Goal: Task Accomplishment & Management: Use online tool/utility

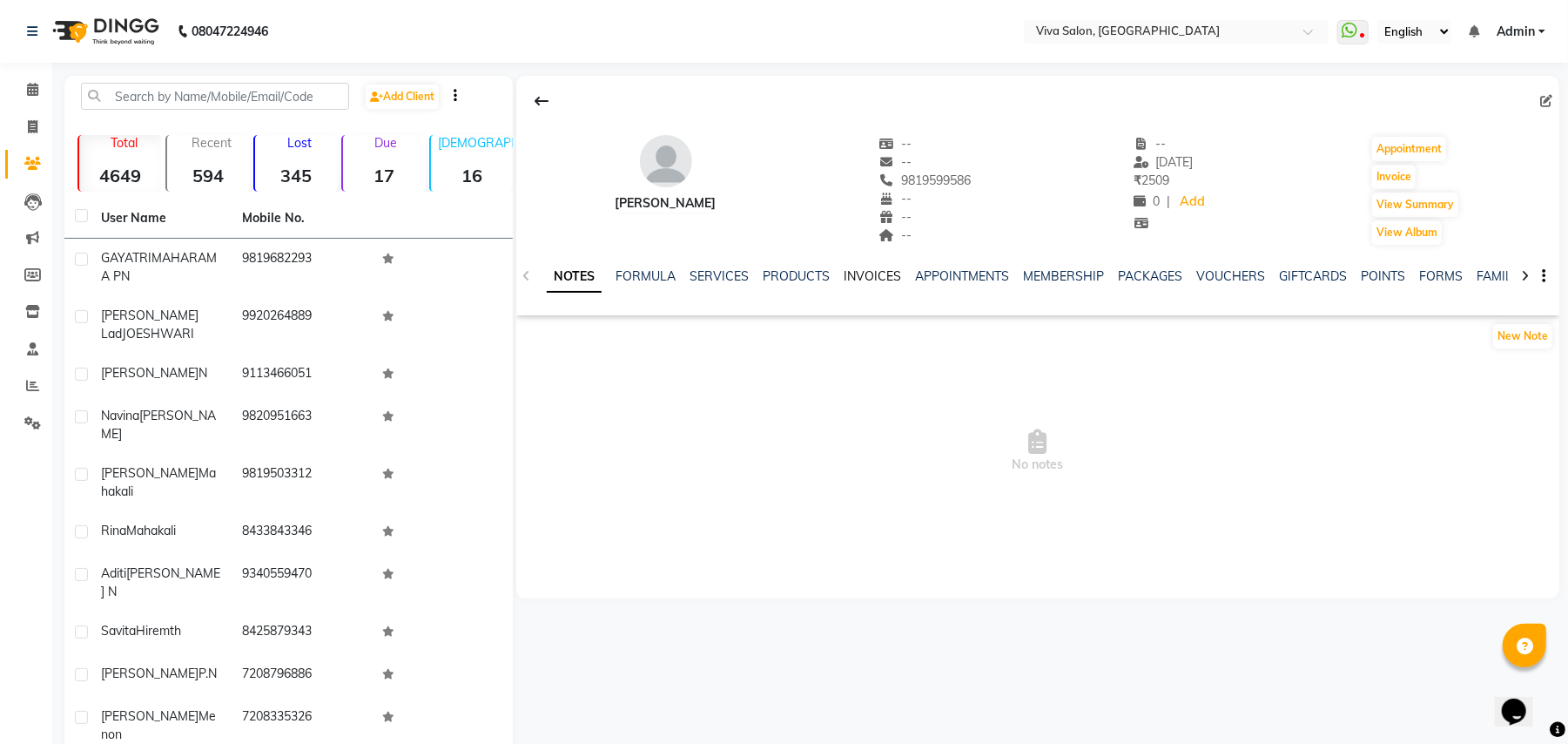
click at [861, 275] on link "INVOICES" at bounding box center [872, 276] width 58 height 16
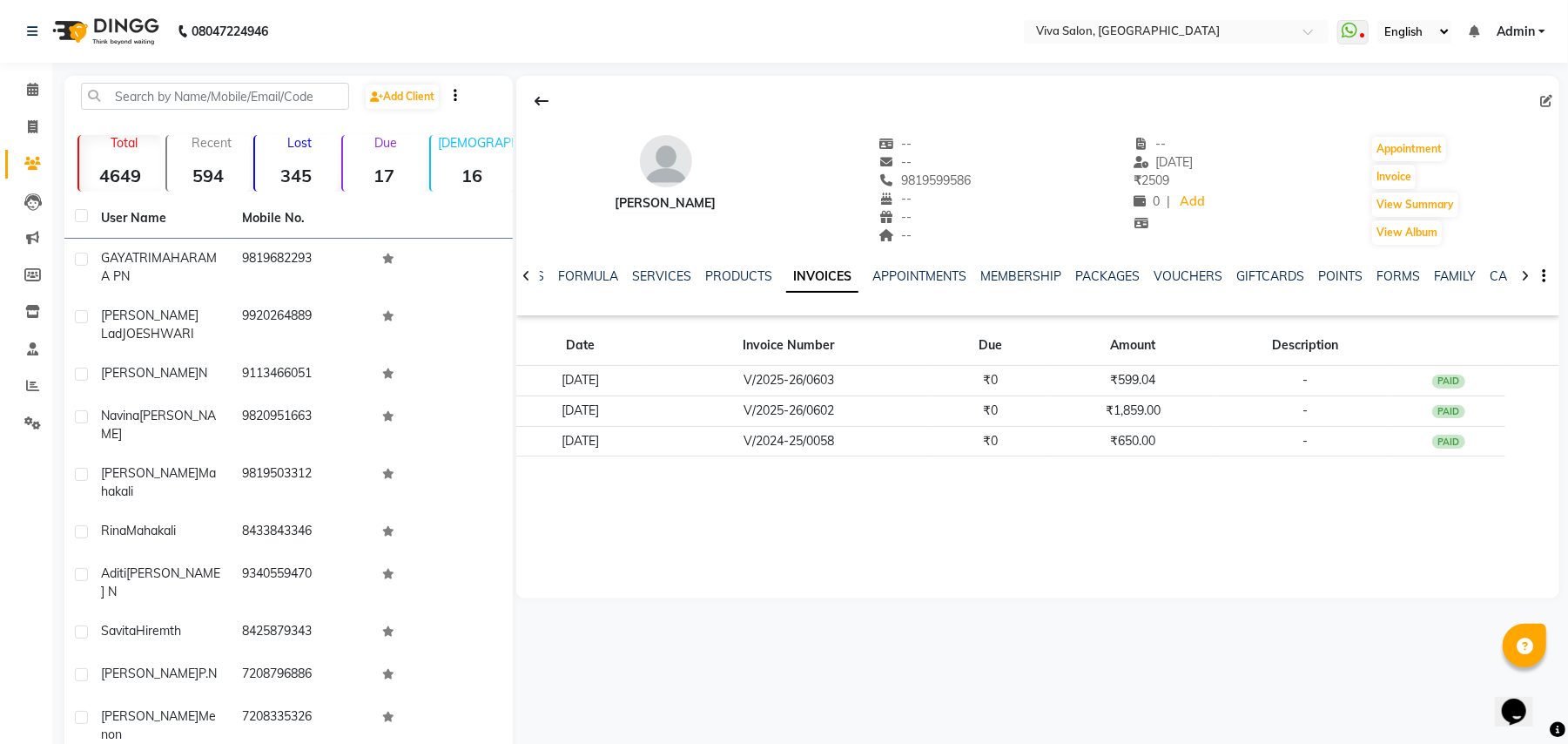
click at [861, 275] on ul "NOTES FORMULA SERVICES PRODUCTS INVOICES APPOINTMENTS MEMBERSHIP PACKAGES VOUCH…" at bounding box center [1057, 276] width 1105 height 18
click at [998, 276] on link "MEMBERSHIP" at bounding box center [1020, 276] width 81 height 16
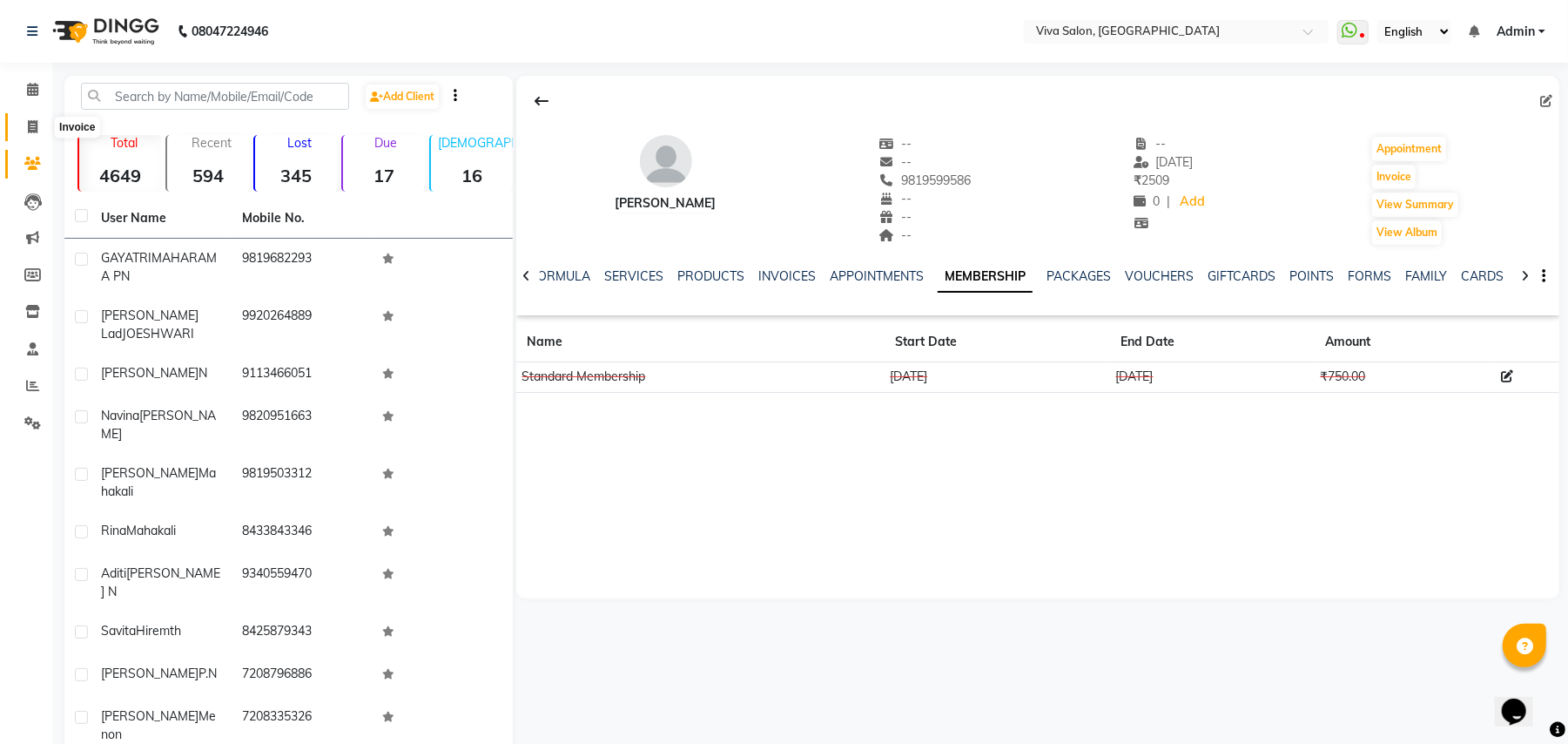
click at [19, 127] on span at bounding box center [32, 127] width 30 height 20
select select "7363"
select select "service"
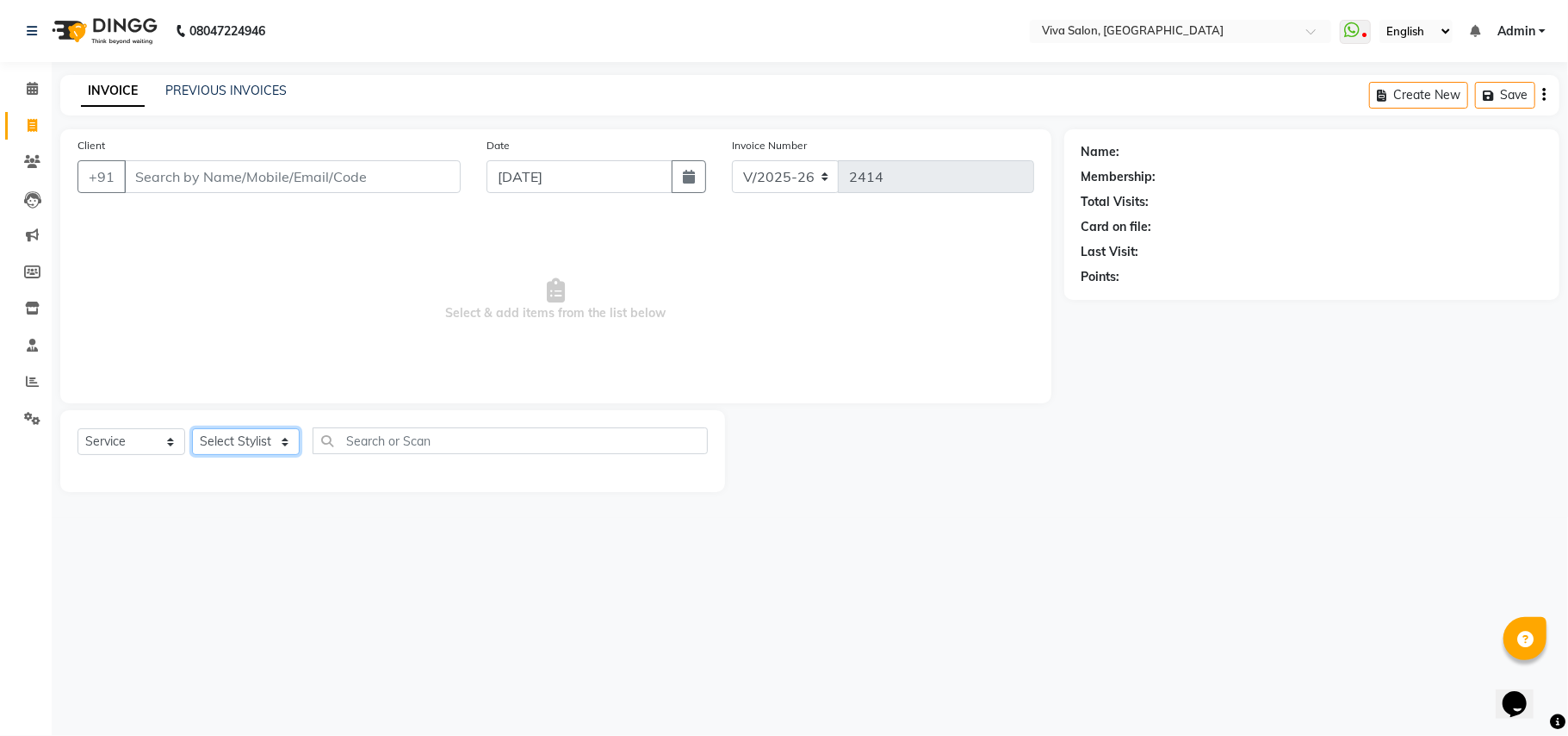
click at [265, 430] on select "Select Stylist [PERSON_NAME] [PERSON_NAME] Jidhnya [PERSON_NAME] lakhanavar [PE…" at bounding box center [246, 442] width 108 height 26
select select "63724"
click at [192, 428] on select "Select Stylist [PERSON_NAME] [PERSON_NAME] Jidhnya [PERSON_NAME] lakhanavar [PE…" at bounding box center [246, 442] width 108 height 26
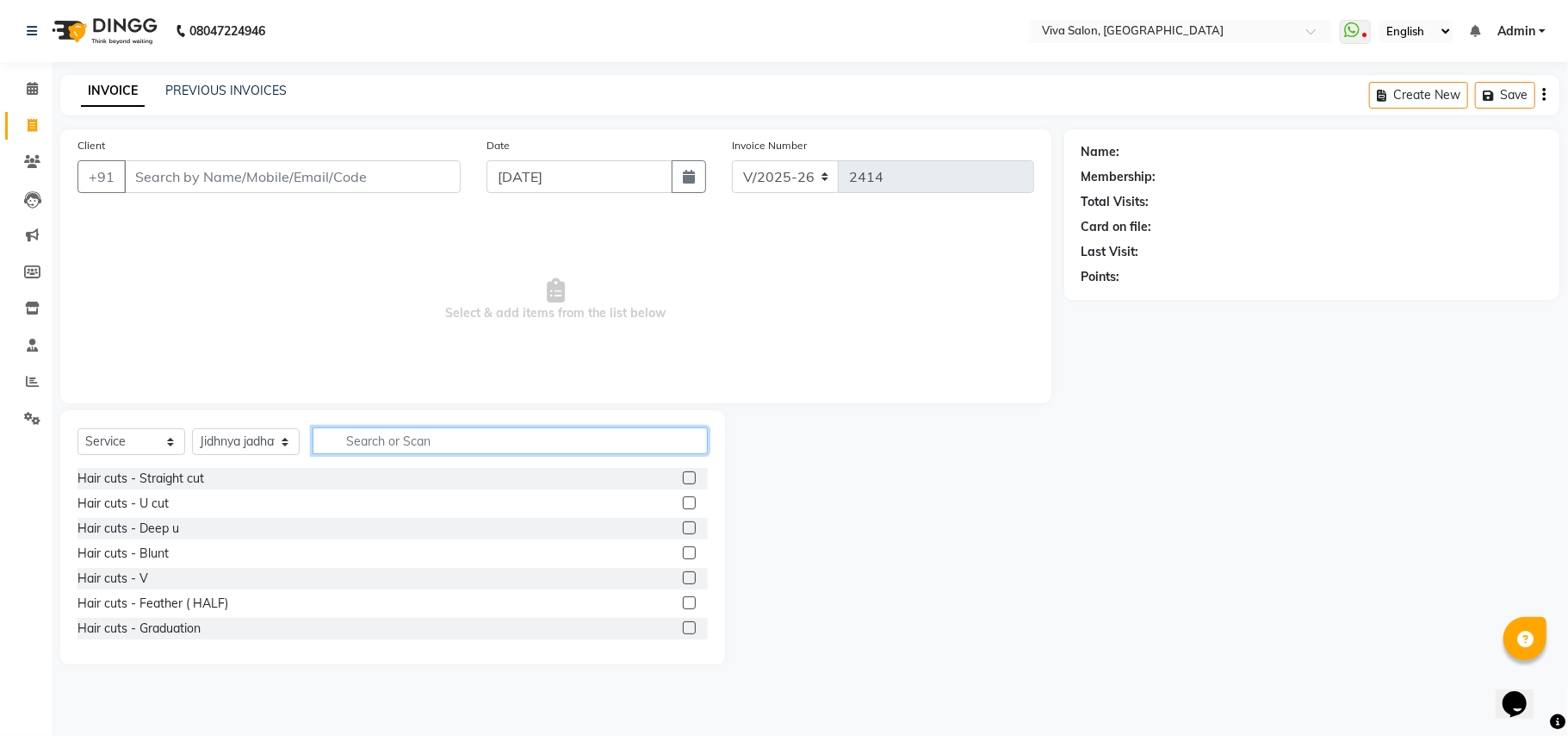
click at [352, 445] on input "text" at bounding box center [511, 441] width 396 height 26
type input "thr"
click at [683, 476] on label at bounding box center [690, 478] width 13 height 13
click at [683, 476] on input "checkbox" at bounding box center [689, 478] width 11 height 11
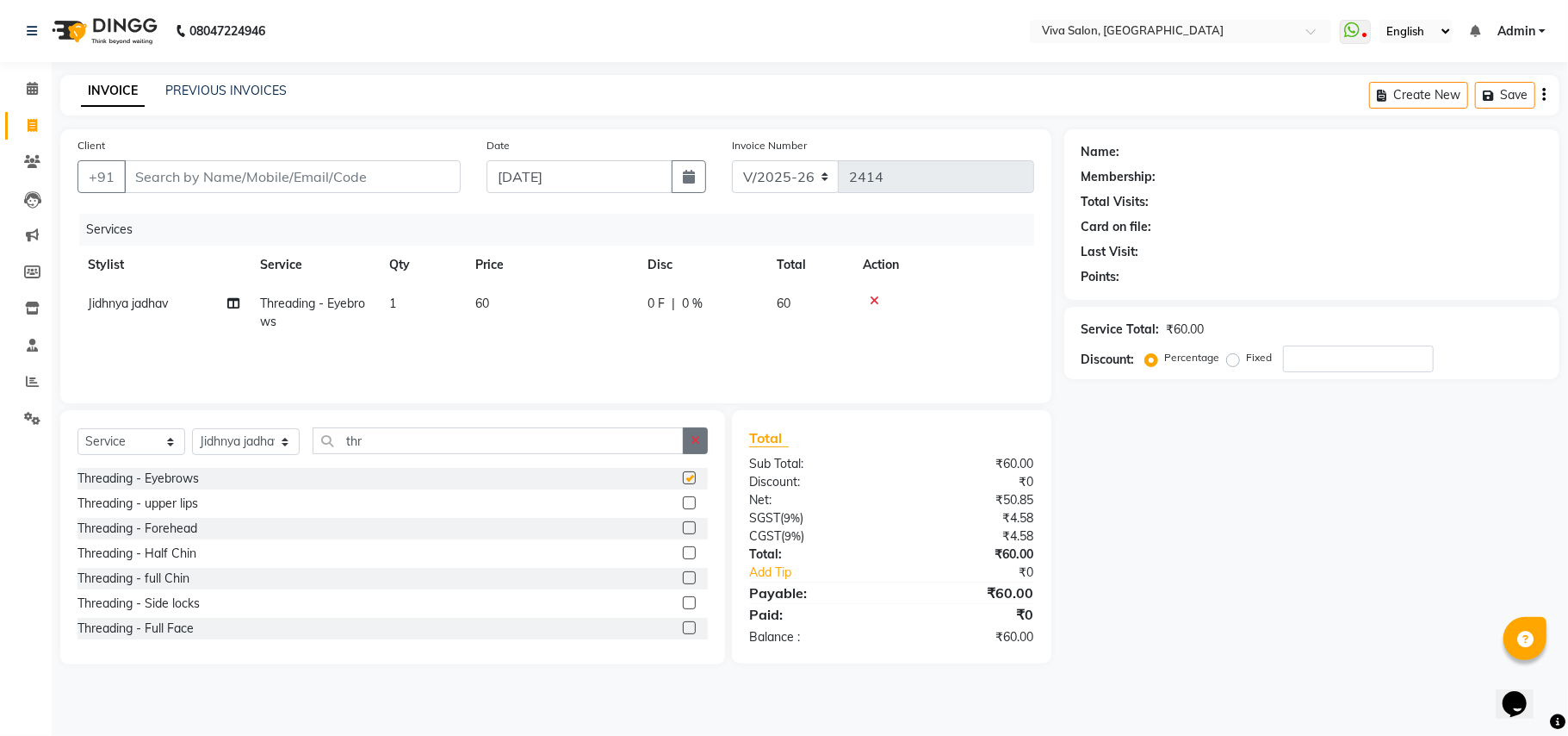
checkbox input "false"
click at [700, 444] on button "button" at bounding box center [695, 441] width 25 height 26
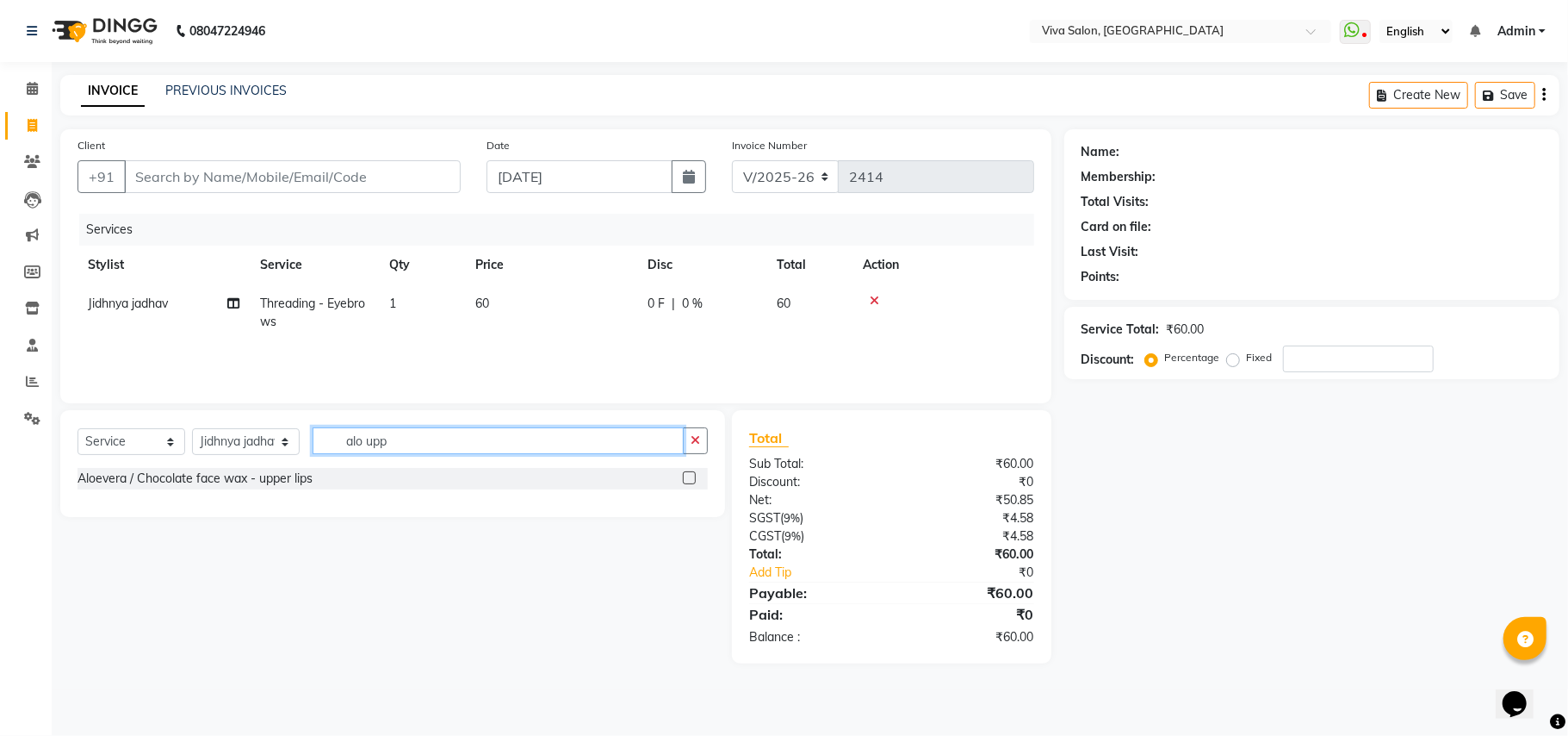
type input "alo upp"
click at [684, 480] on label at bounding box center [690, 478] width 13 height 13
click at [684, 480] on input "checkbox" at bounding box center [689, 478] width 11 height 11
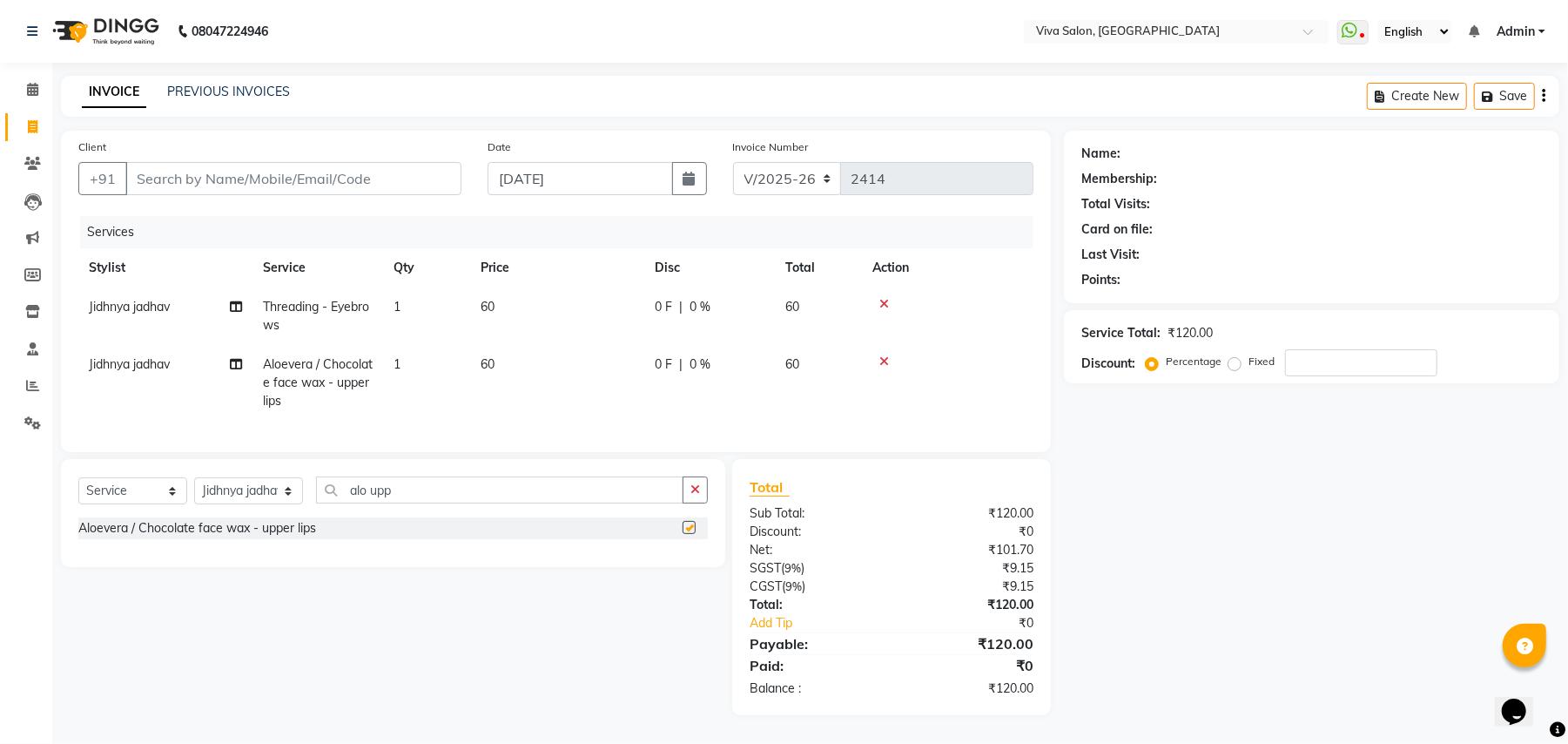
checkbox input "false"
click at [360, 182] on input "Client" at bounding box center [293, 178] width 336 height 33
type input "k"
type input "0"
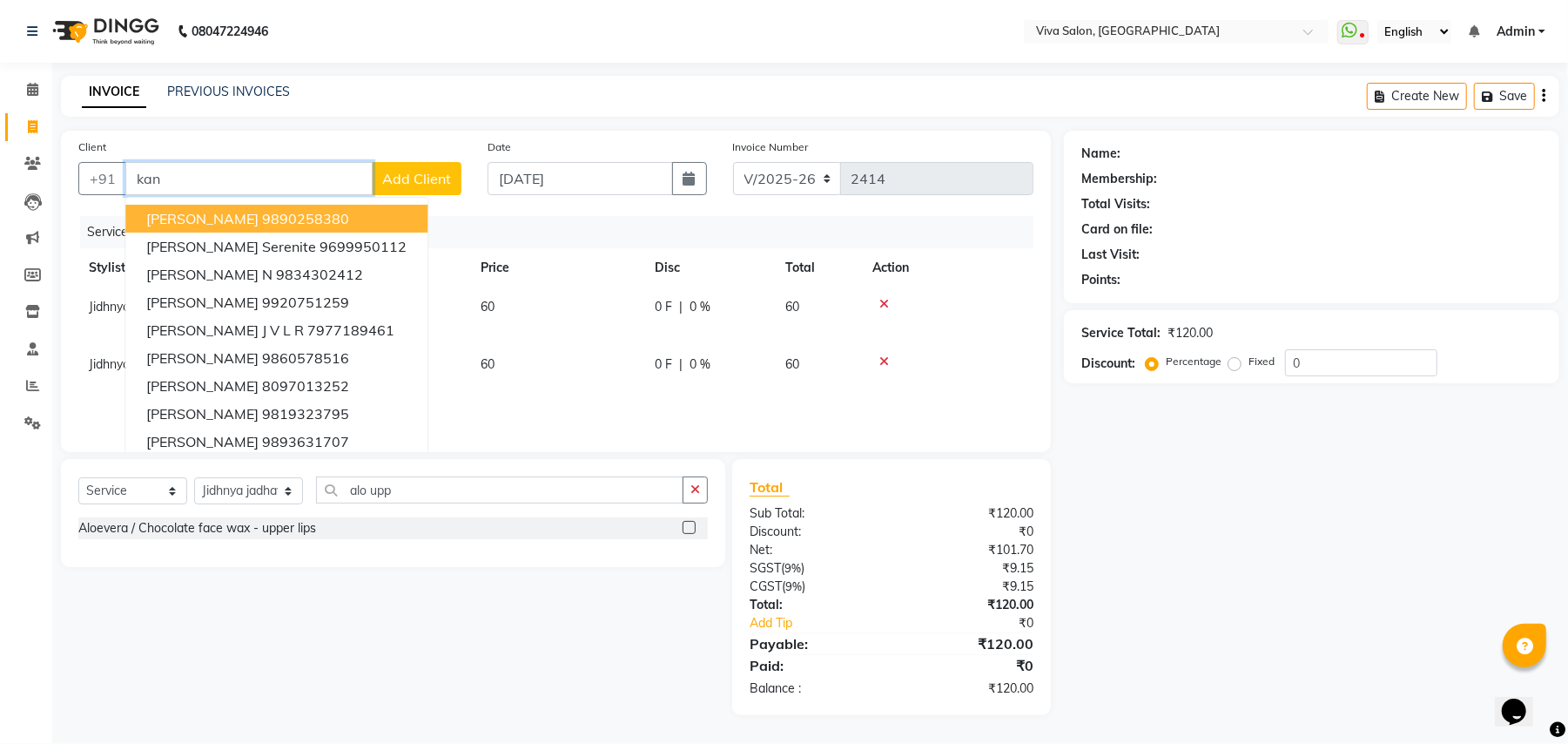
type input "n"
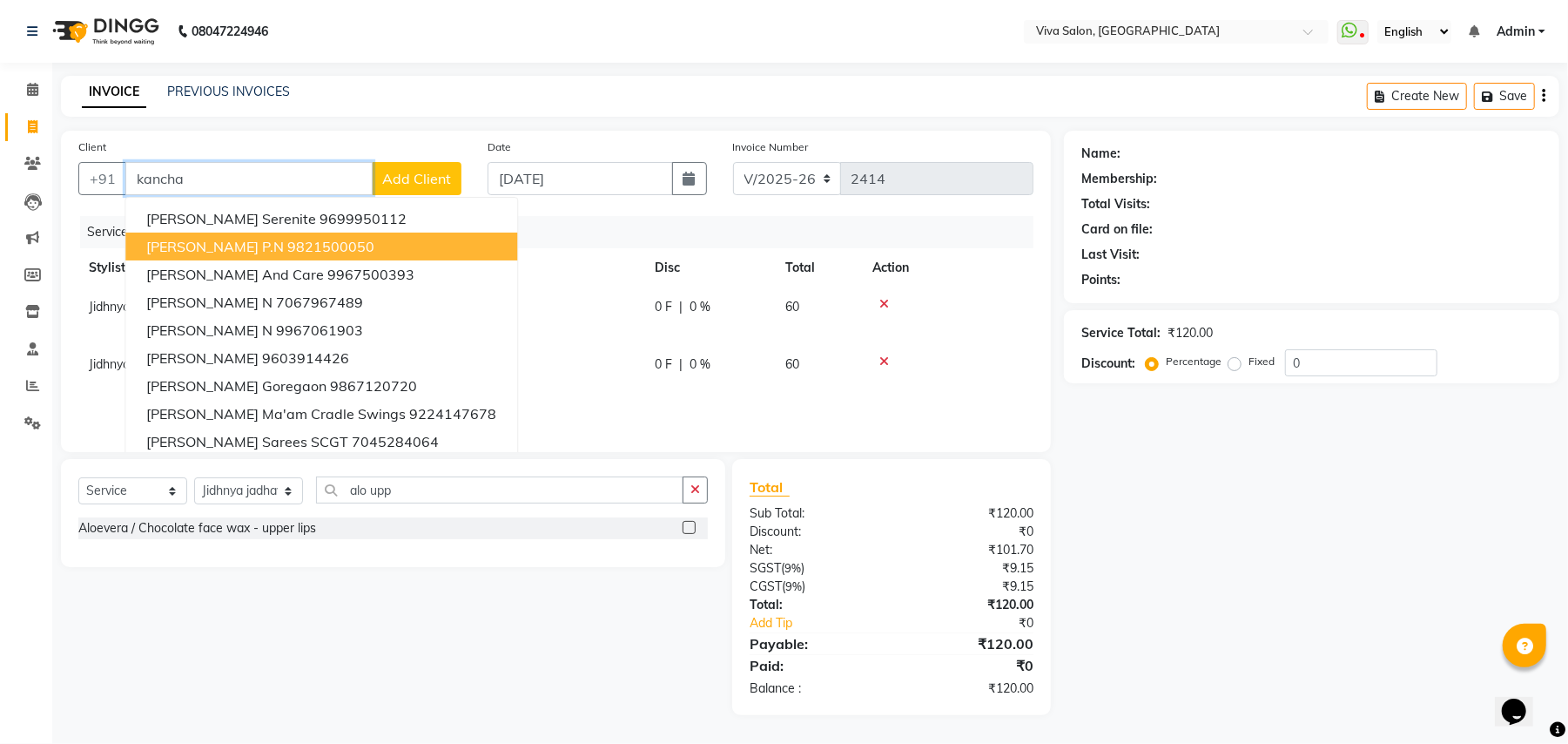
click at [188, 239] on span "[PERSON_NAME] p.n" at bounding box center [214, 246] width 137 height 17
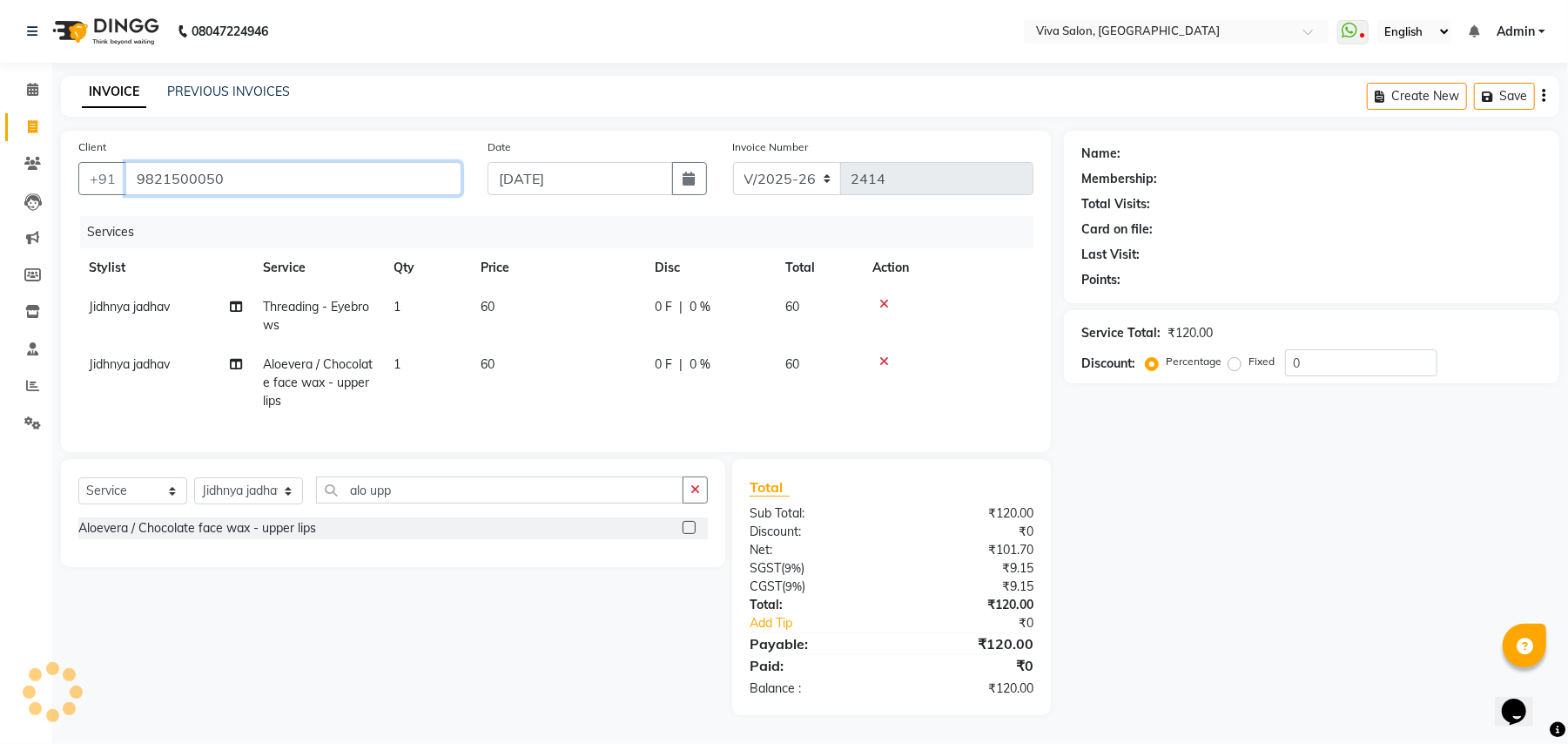
type input "9821500050"
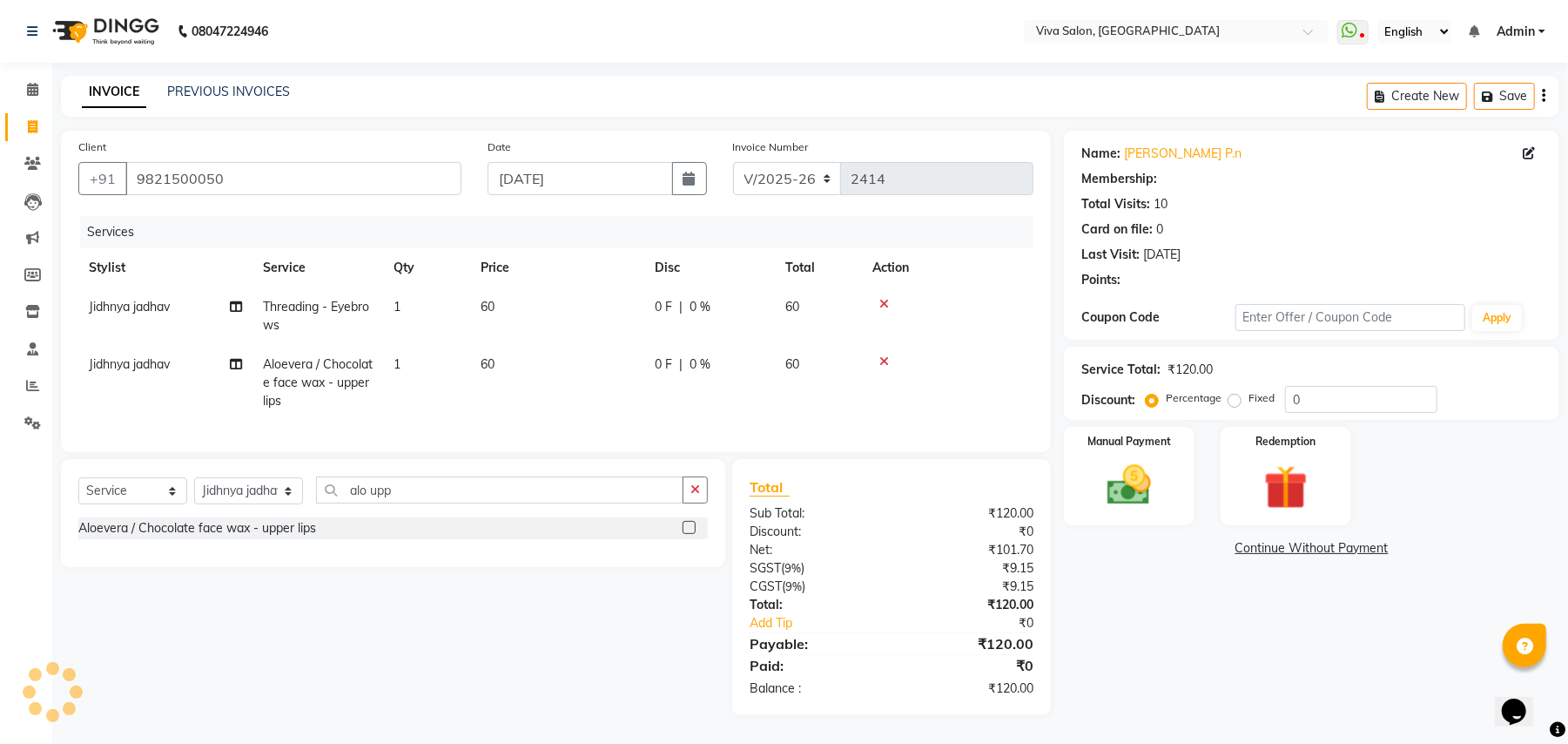
select select "2: Object"
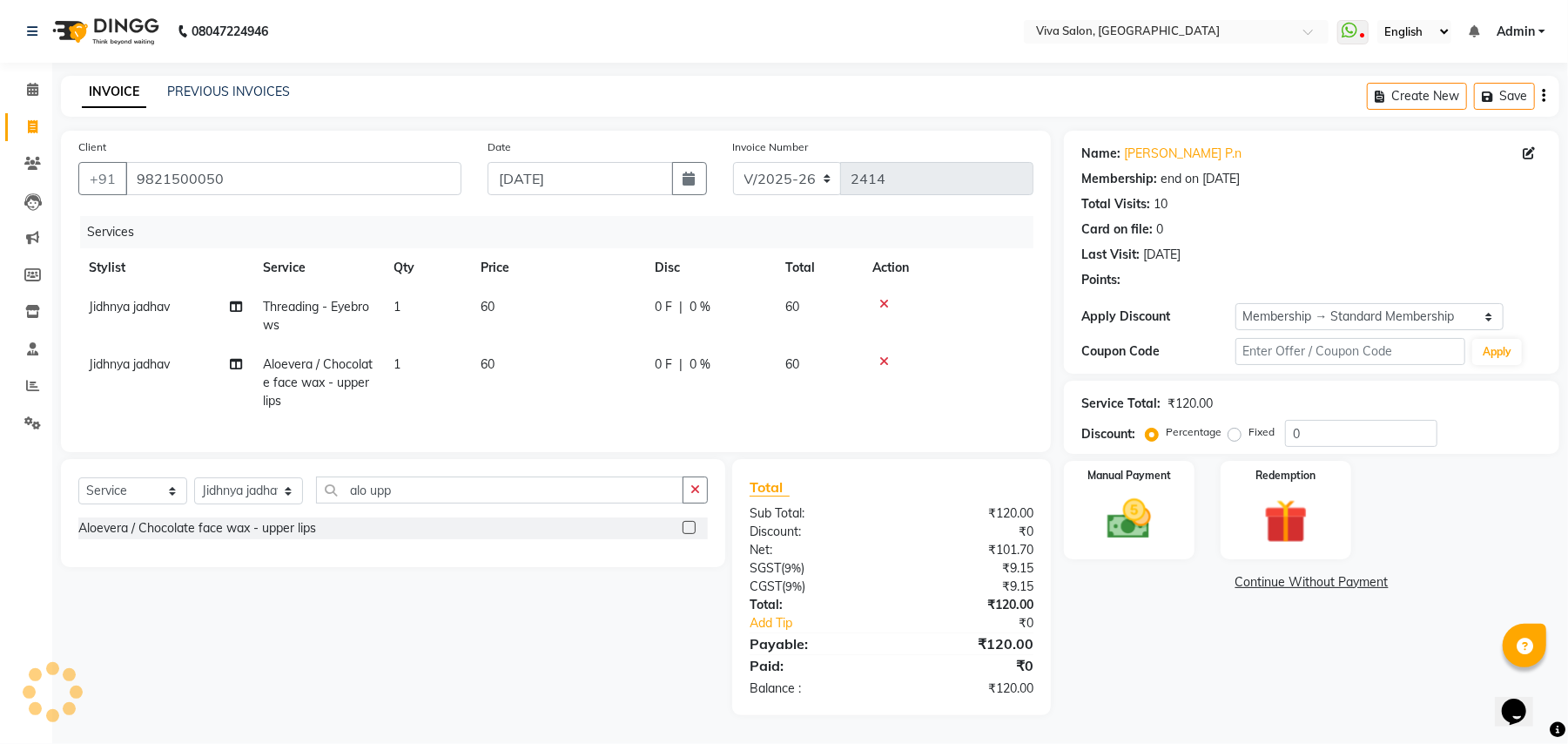
type input "20"
click at [1133, 526] on img at bounding box center [1128, 519] width 75 height 53
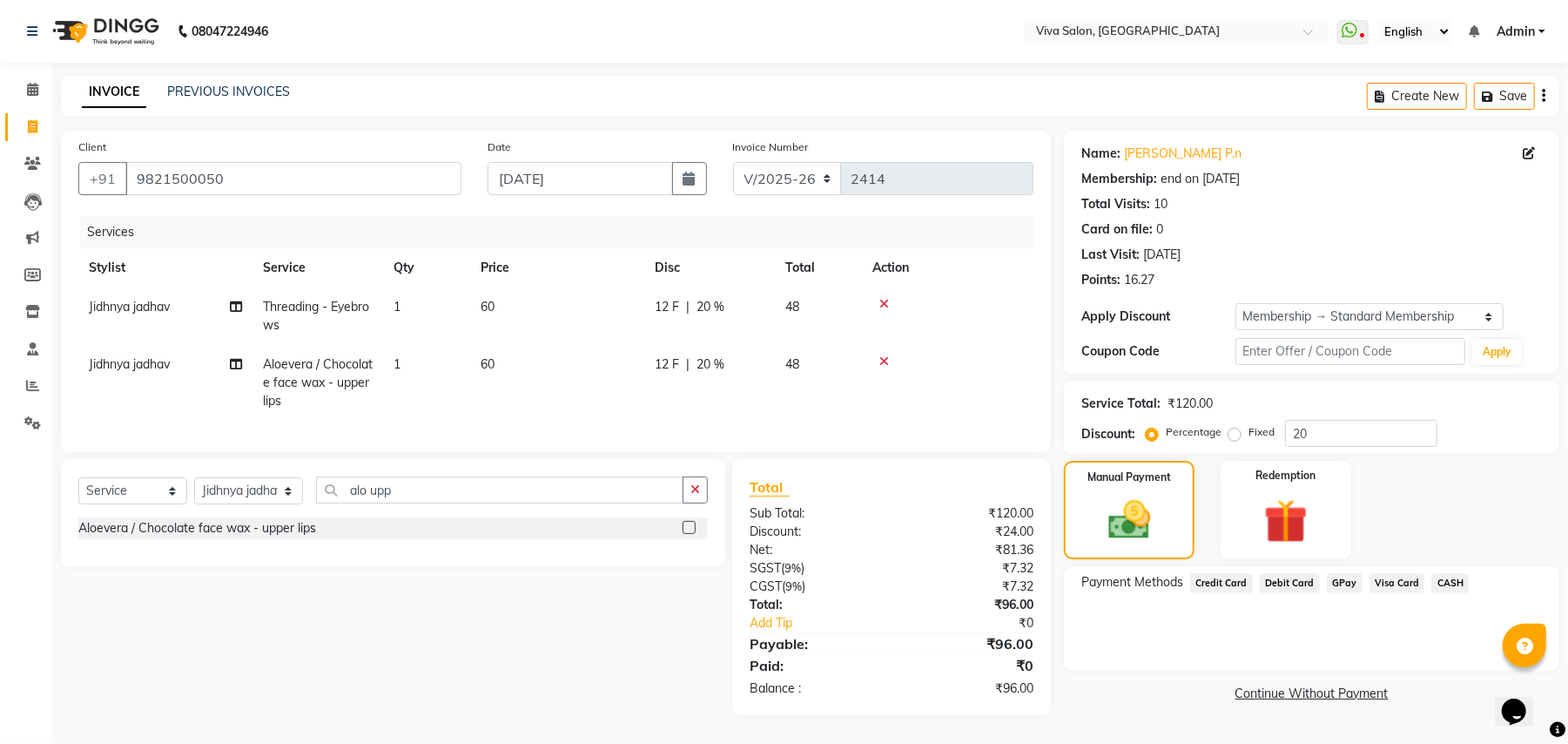
click at [1346, 578] on span "GPay" at bounding box center [1344, 583] width 36 height 20
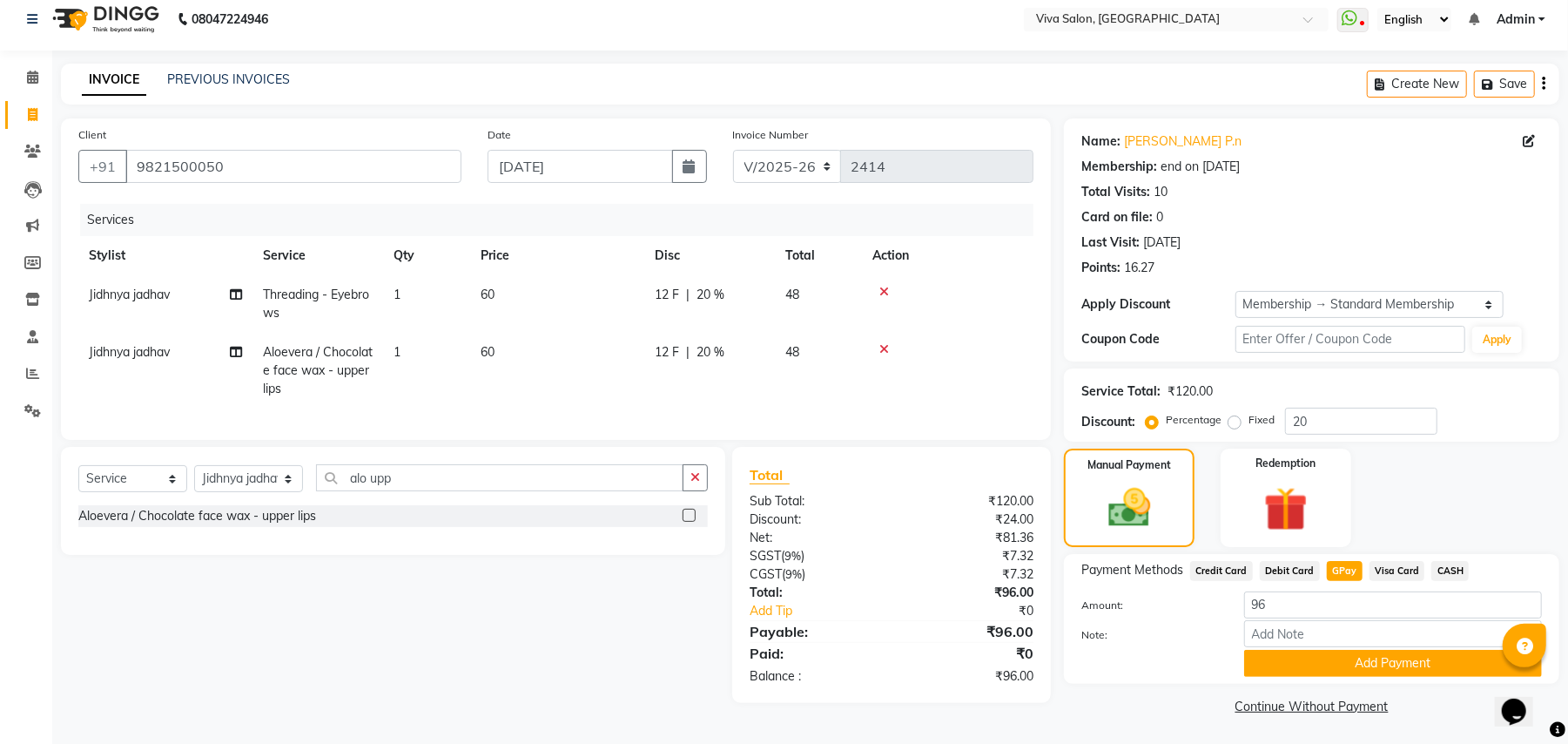
scroll to position [15, 0]
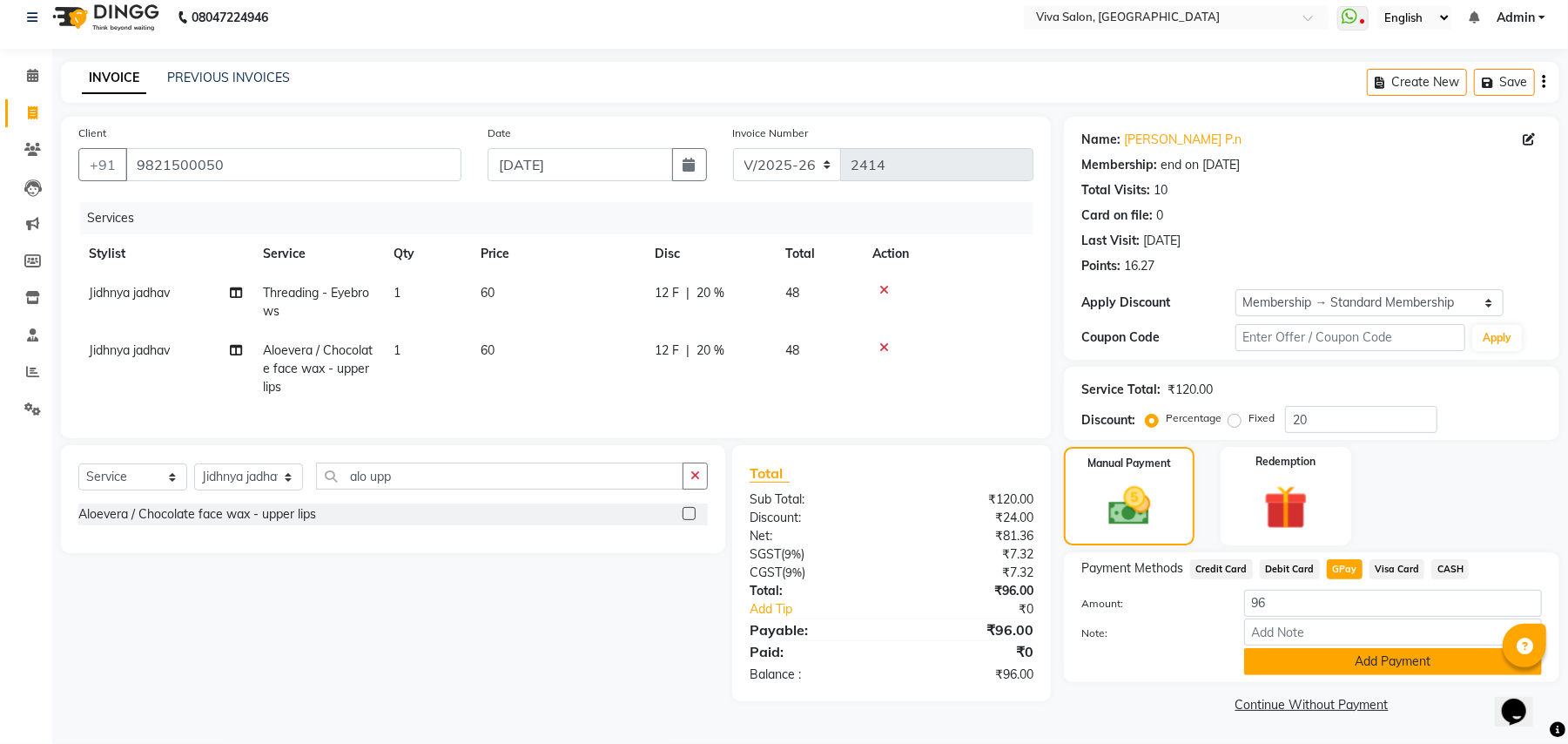
click at [1465, 665] on button "Add Payment" at bounding box center [1393, 662] width 297 height 27
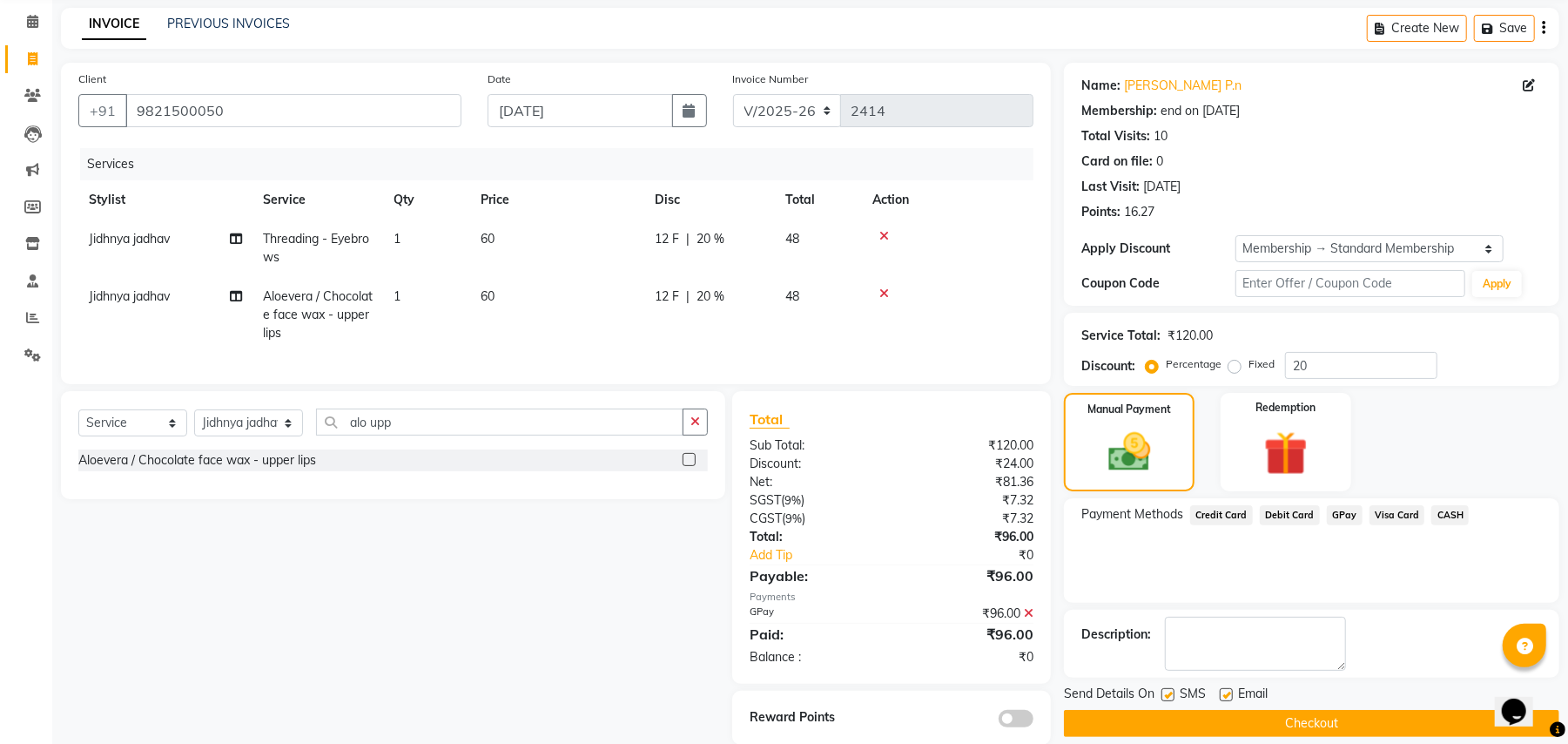
scroll to position [112, 0]
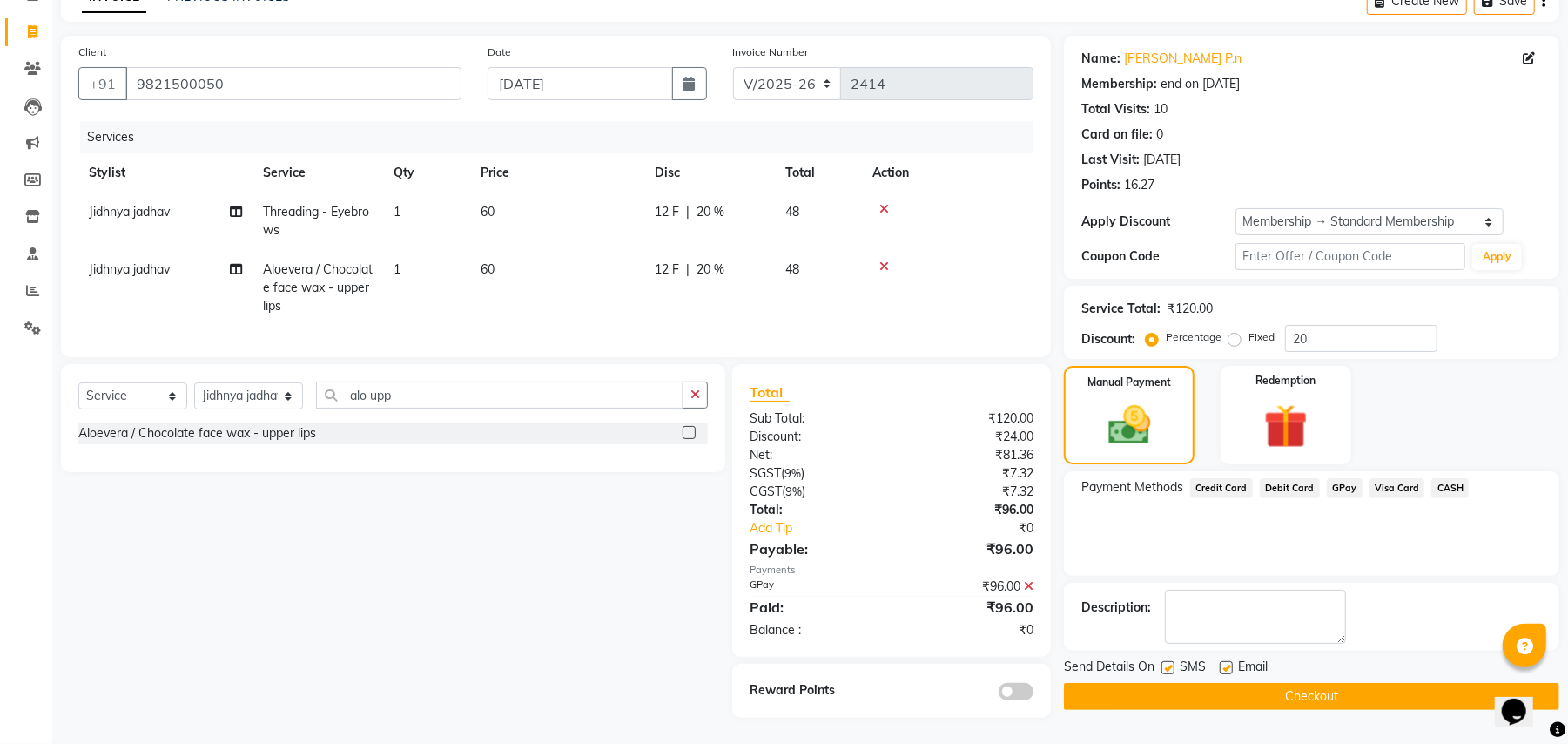
click at [1164, 682] on button "Checkout" at bounding box center [1311, 696] width 496 height 27
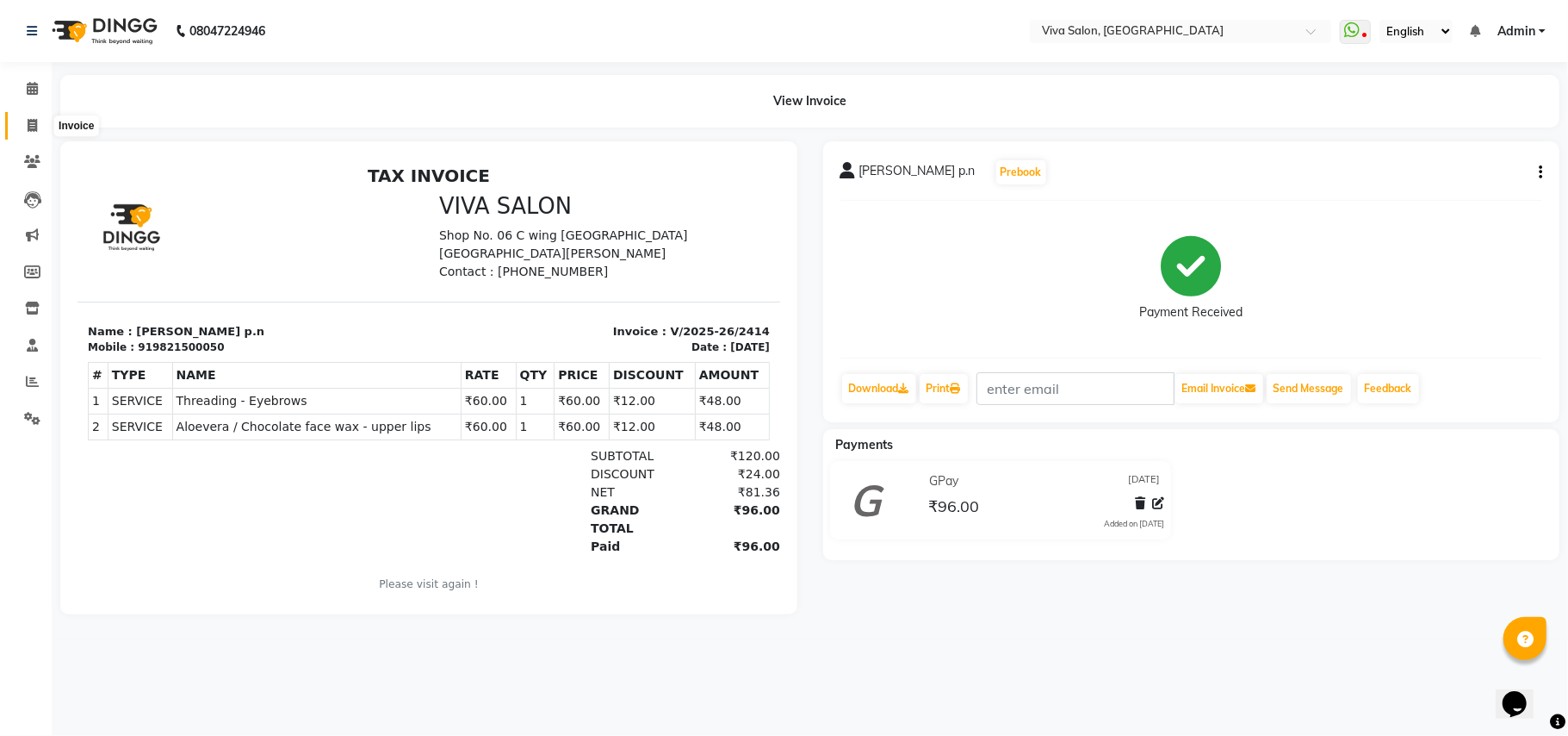
click at [32, 126] on icon at bounding box center [32, 126] width 9 height 13
select select "7363"
select select "service"
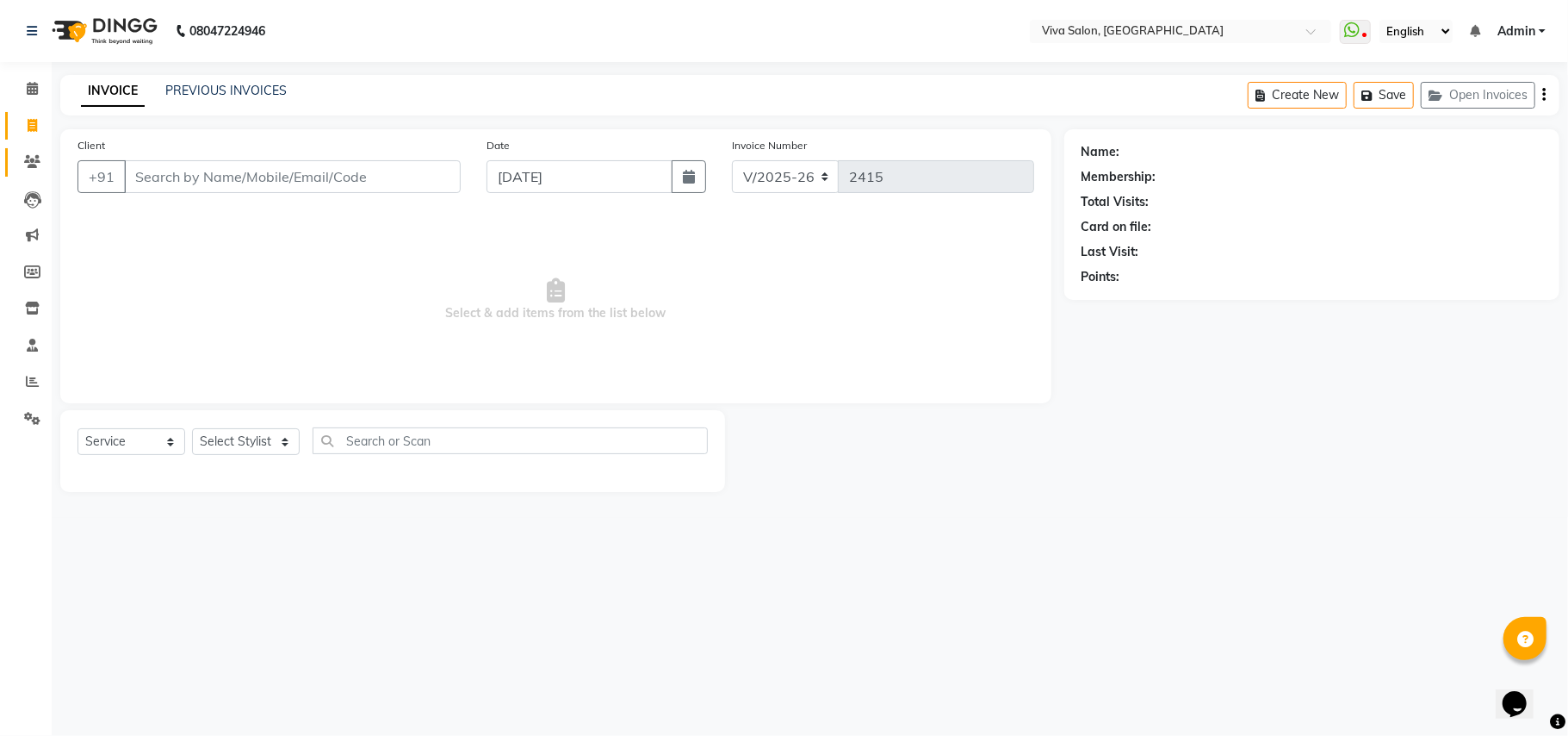
click at [18, 173] on link "Clients" at bounding box center [26, 162] width 41 height 28
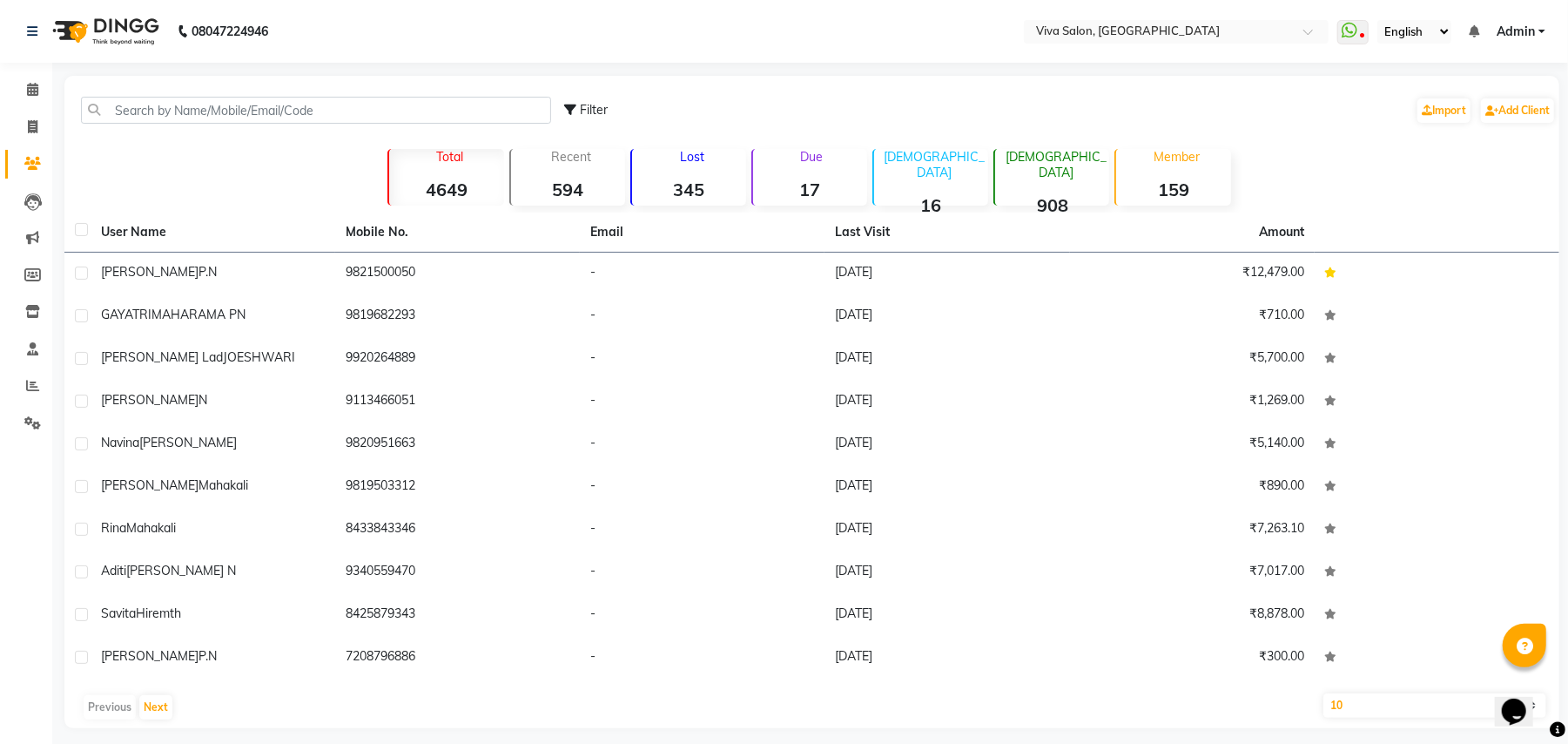
scroll to position [10, 0]
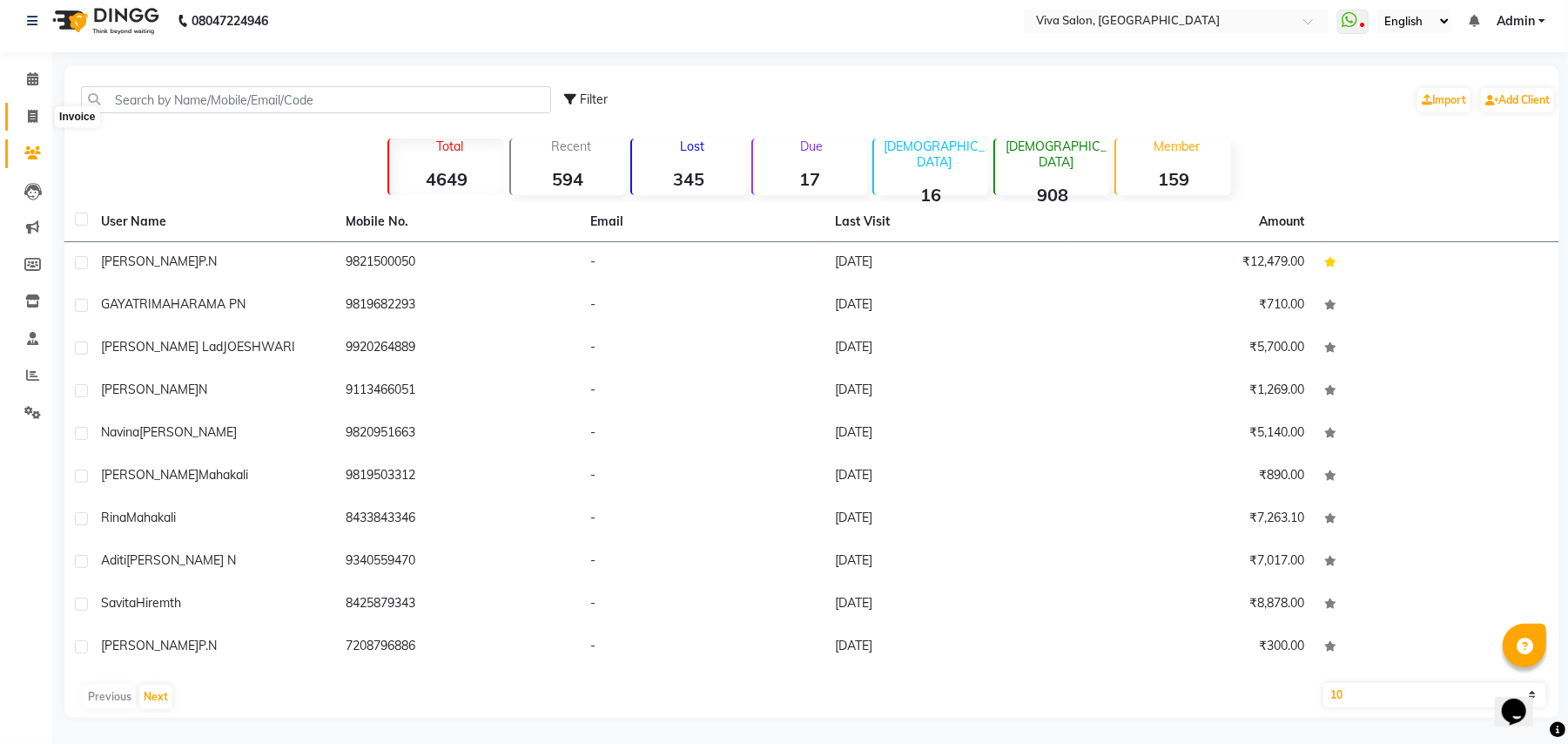
click at [27, 123] on icon at bounding box center [32, 117] width 9 height 13
select select "7363"
select select "service"
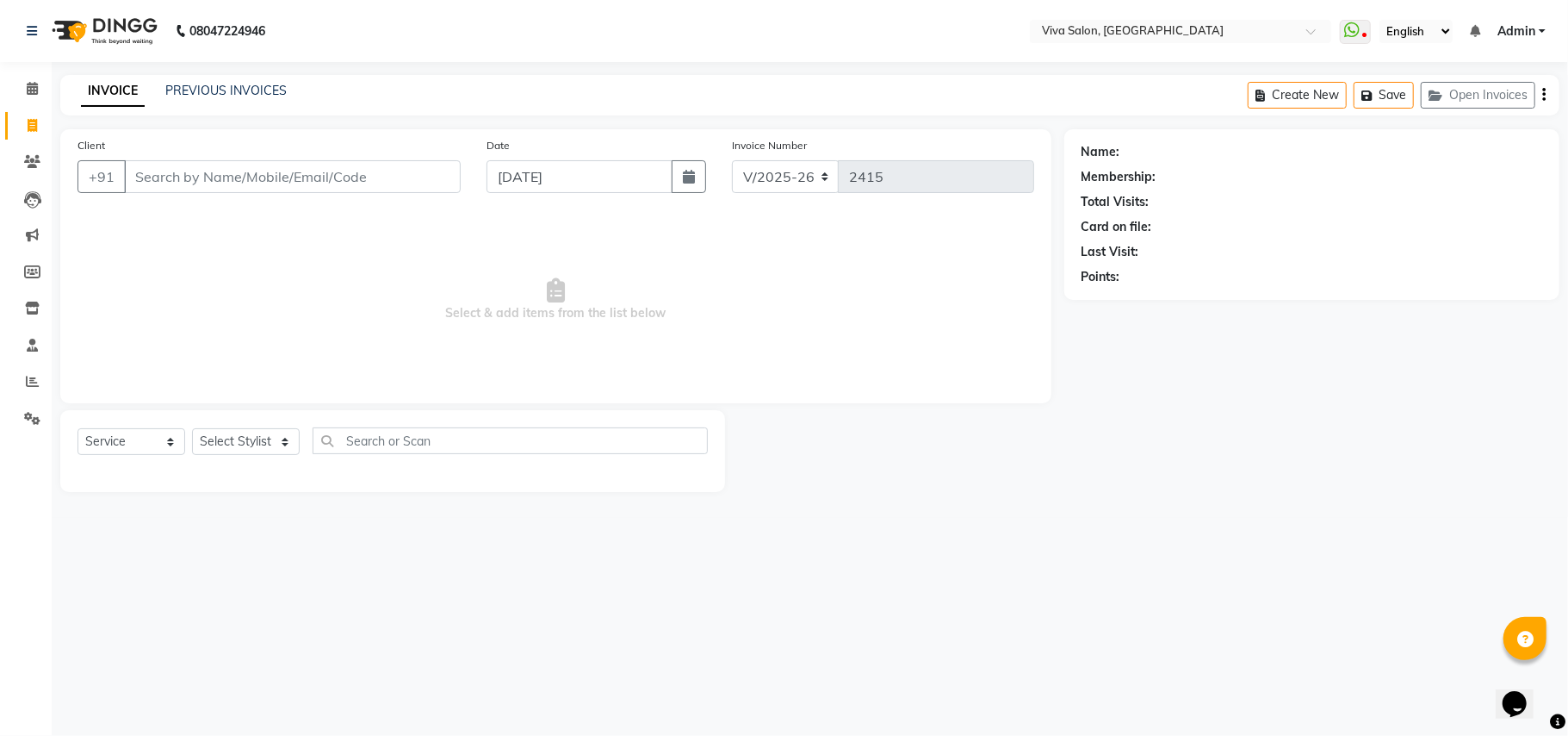
click at [260, 169] on input "Client" at bounding box center [291, 176] width 336 height 33
click at [435, 173] on input "Client" at bounding box center [291, 176] width 336 height 33
drag, startPoint x: 435, startPoint y: 173, endPoint x: 387, endPoint y: 184, distance: 49.2
click at [387, 184] on input "Client" at bounding box center [291, 176] width 336 height 33
click at [229, 84] on link "PREVIOUS INVOICES" at bounding box center [226, 90] width 122 height 16
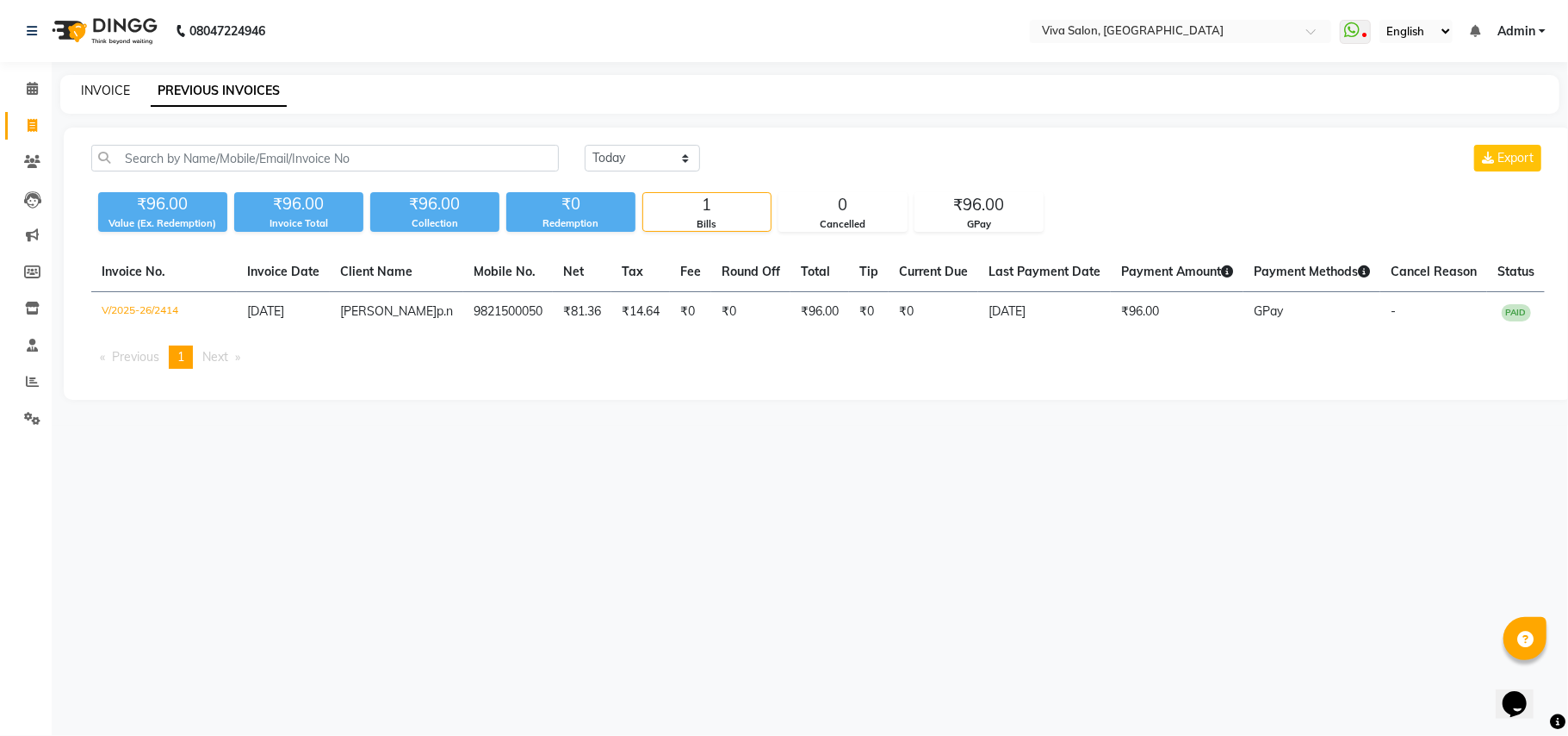
click at [113, 93] on link "INVOICE" at bounding box center [105, 90] width 49 height 16
select select "7363"
select select "service"
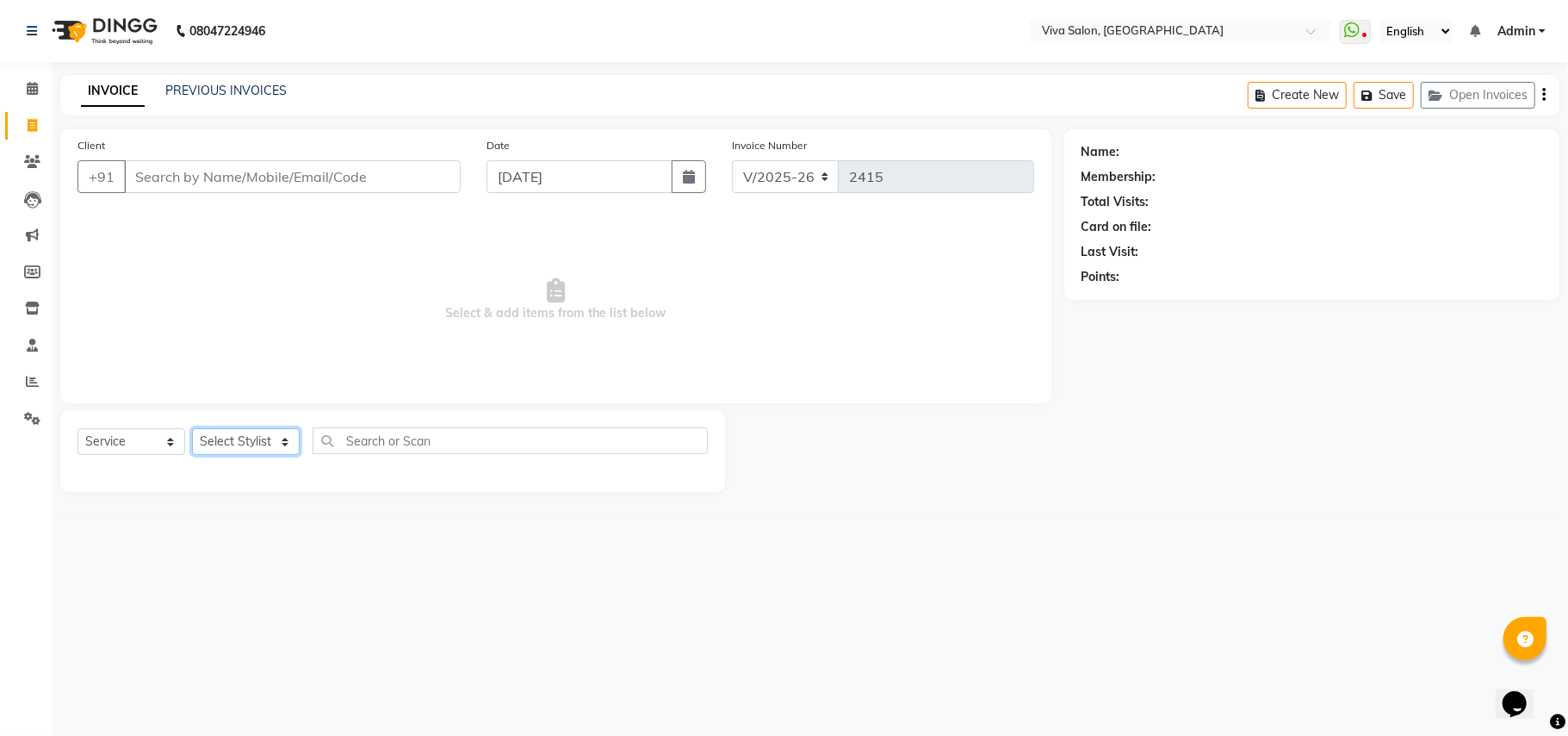
click at [281, 446] on select "Select Stylist [PERSON_NAME] [PERSON_NAME] Jidhnya [PERSON_NAME] lakhanavar [PE…" at bounding box center [246, 442] width 108 height 26
select select "63725"
click at [192, 428] on select "Select Stylist [PERSON_NAME] [PERSON_NAME] Jidhnya [PERSON_NAME] lakhanavar [PE…" at bounding box center [246, 442] width 108 height 26
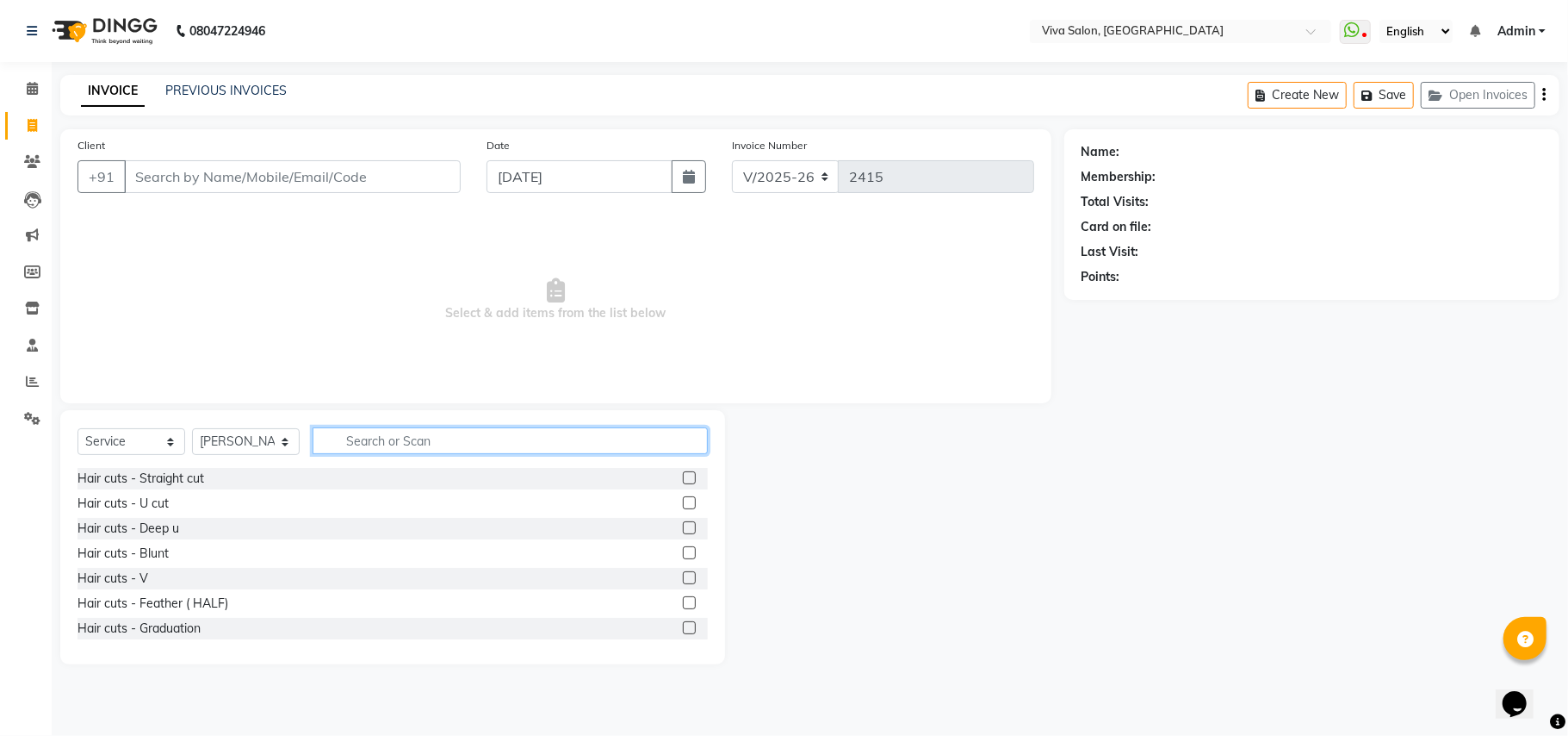
click at [407, 438] on input "text" at bounding box center [511, 441] width 396 height 26
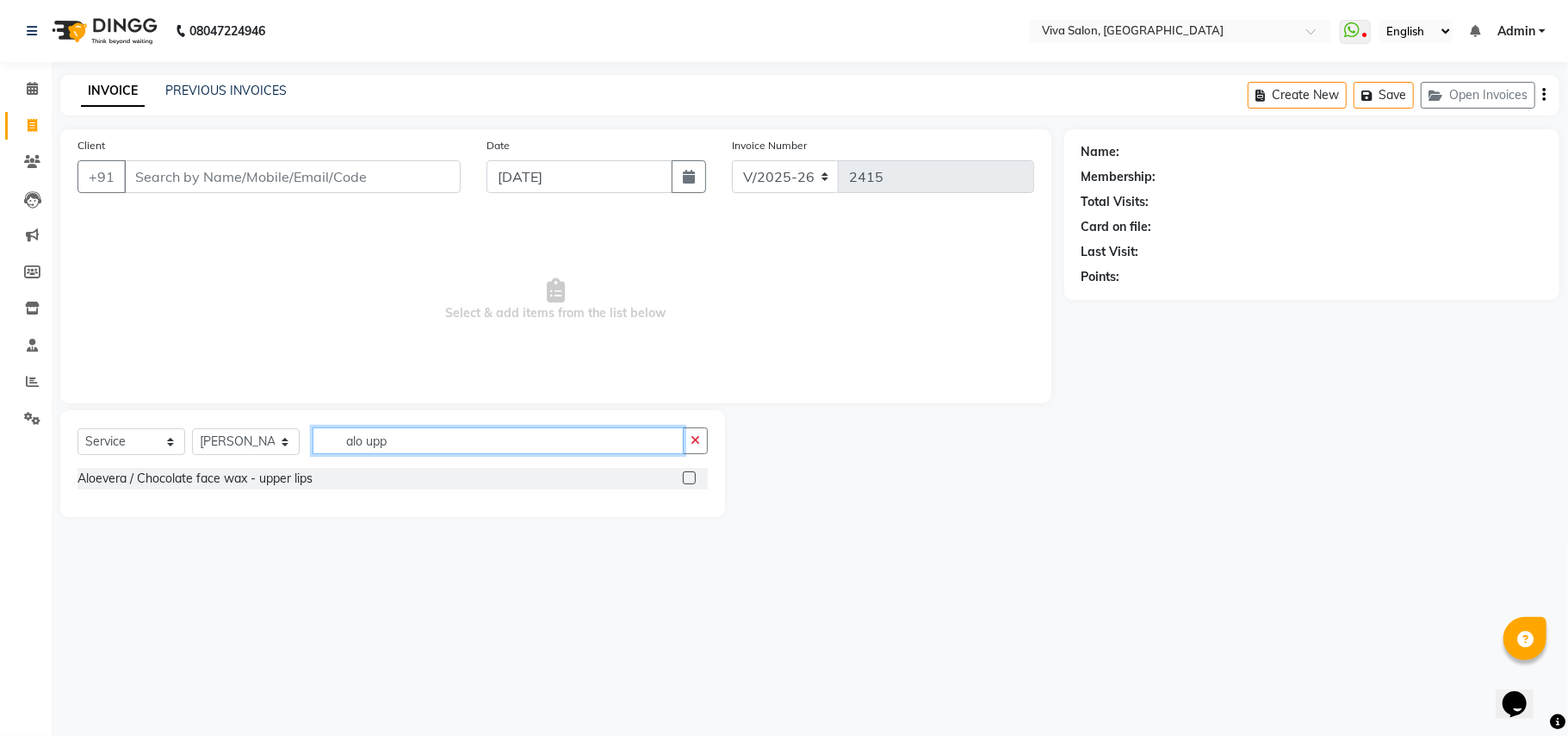
type input "alo upp"
click at [689, 480] on label at bounding box center [690, 478] width 13 height 13
click at [689, 480] on input "checkbox" at bounding box center [689, 478] width 11 height 11
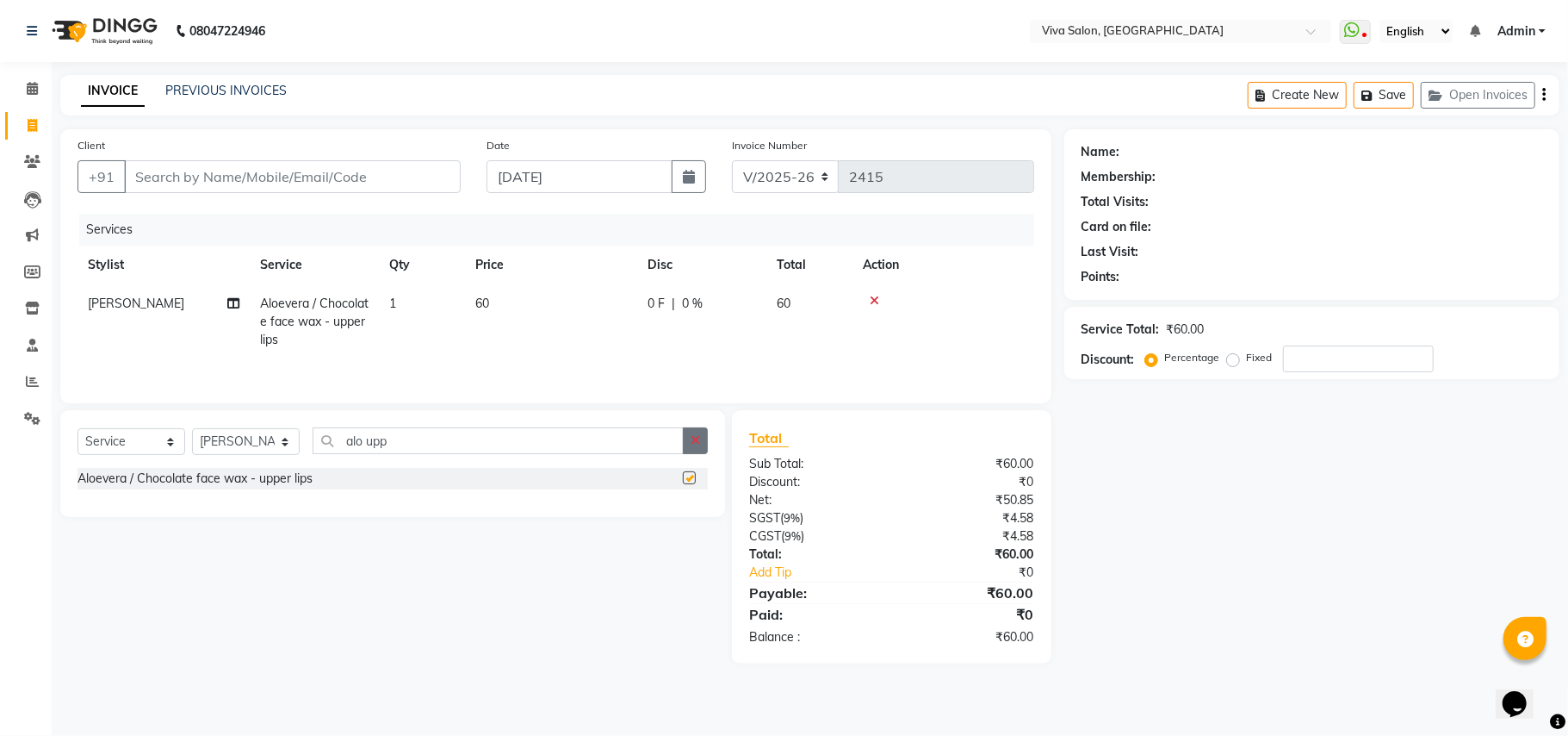
checkbox input "false"
click at [689, 439] on button "button" at bounding box center [695, 441] width 25 height 26
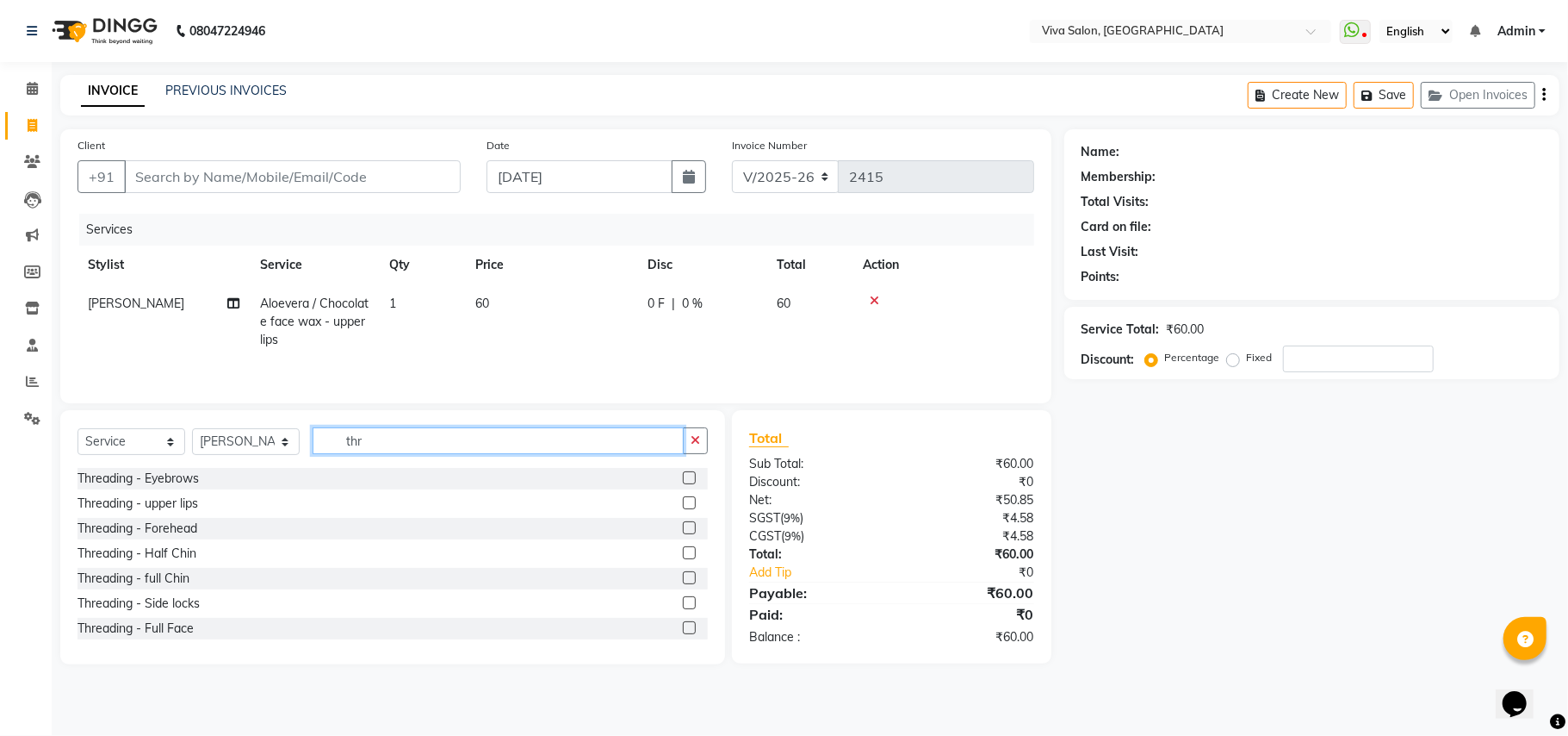
type input "thr"
click at [683, 483] on label at bounding box center [690, 478] width 13 height 13
click at [683, 483] on input "checkbox" at bounding box center [689, 478] width 11 height 11
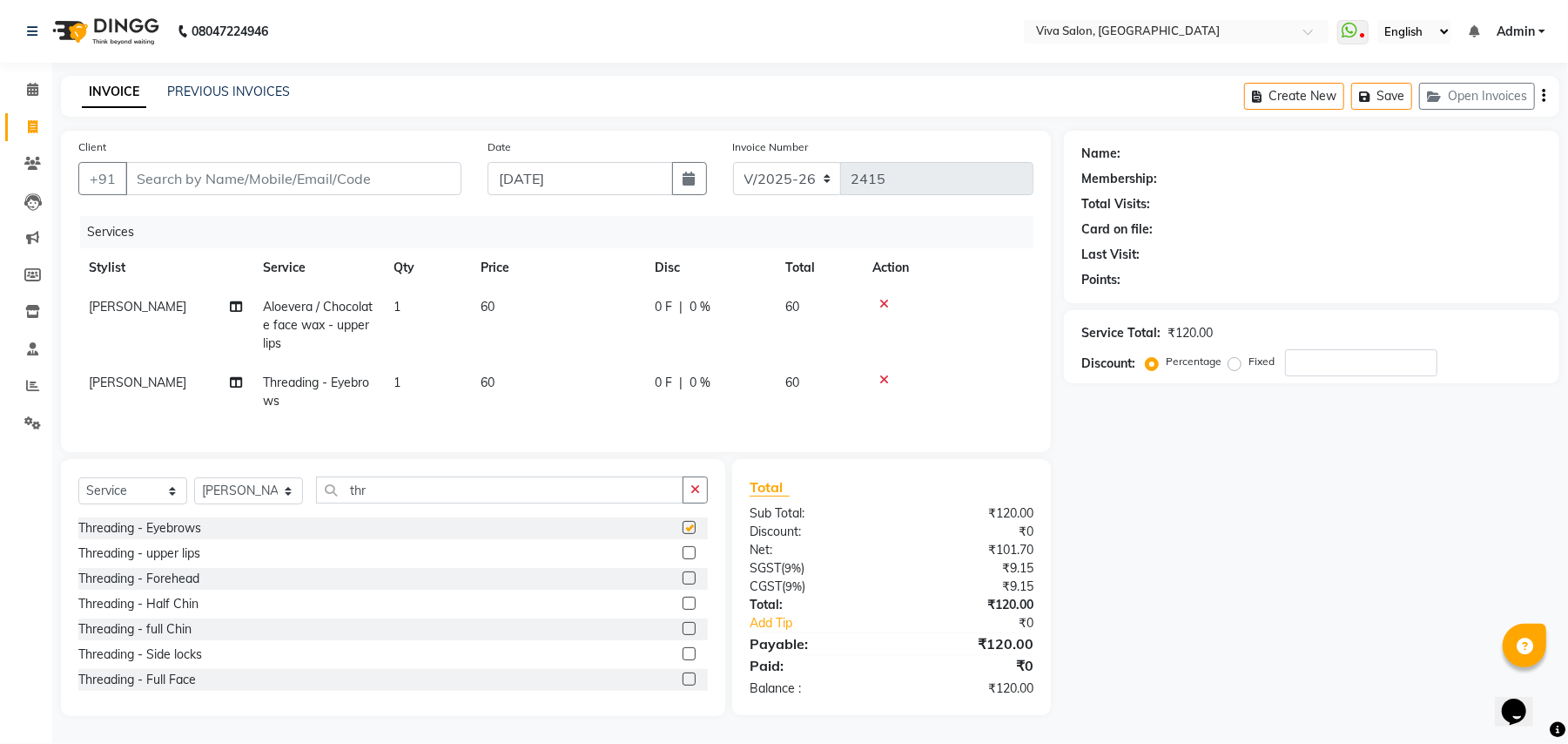
checkbox input "false"
click at [682, 585] on label at bounding box center [689, 578] width 13 height 13
click at [682, 585] on input "checkbox" at bounding box center [688, 579] width 11 height 11
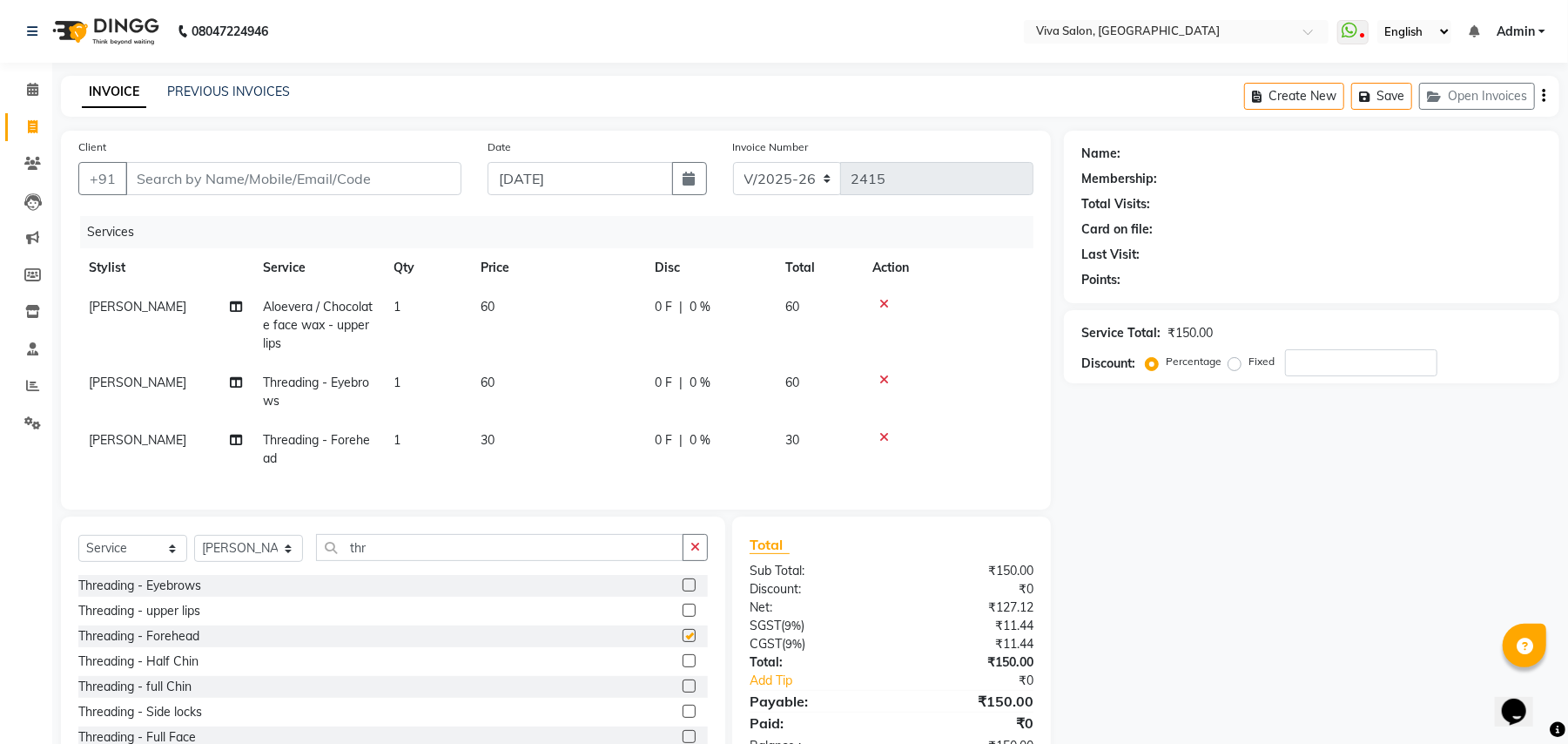
checkbox input "false"
click at [416, 192] on input "Client" at bounding box center [293, 178] width 336 height 33
type input "8"
type input "0"
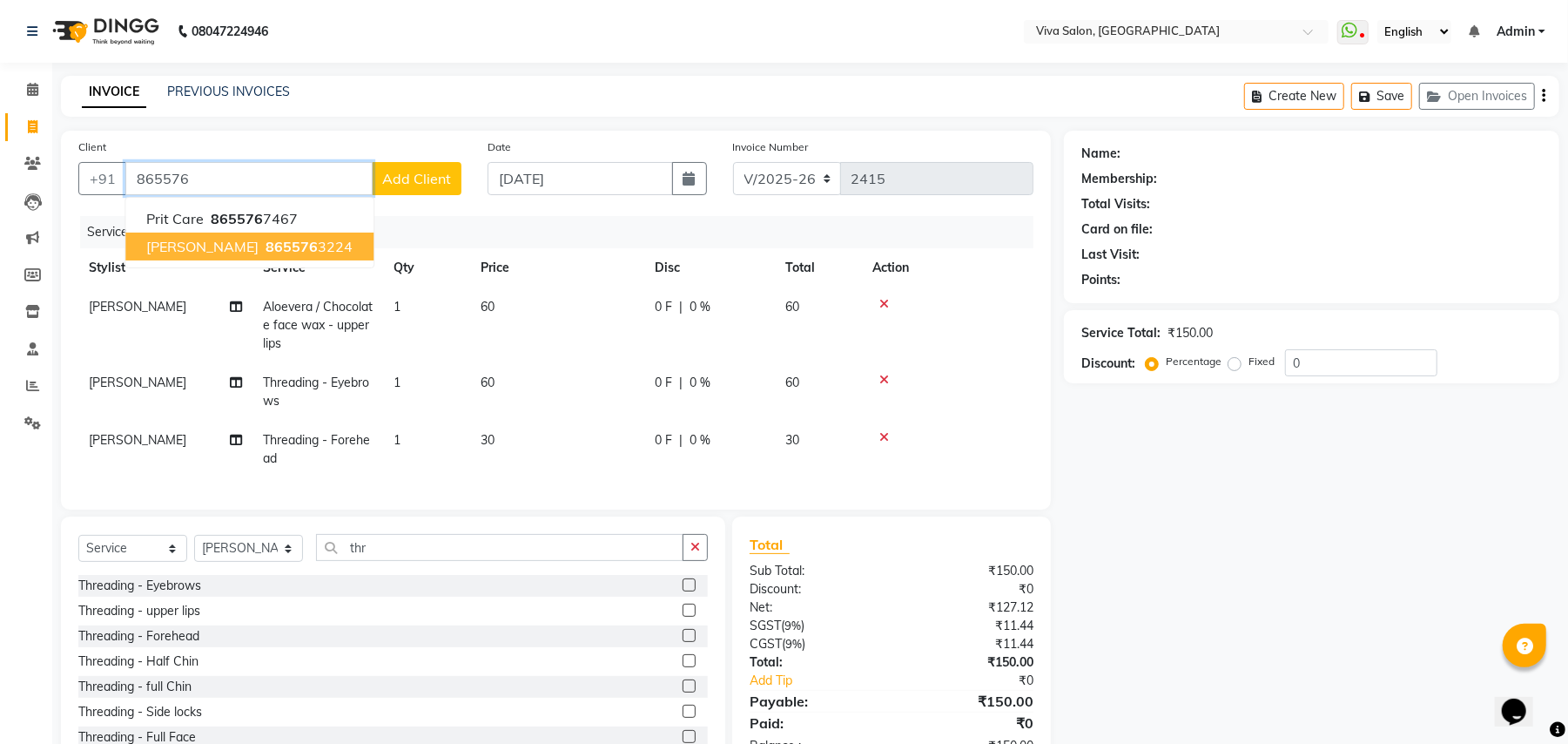
click at [286, 255] on button "[PERSON_NAME] 865576 3224" at bounding box center [249, 245] width 248 height 27
type input "8655763224"
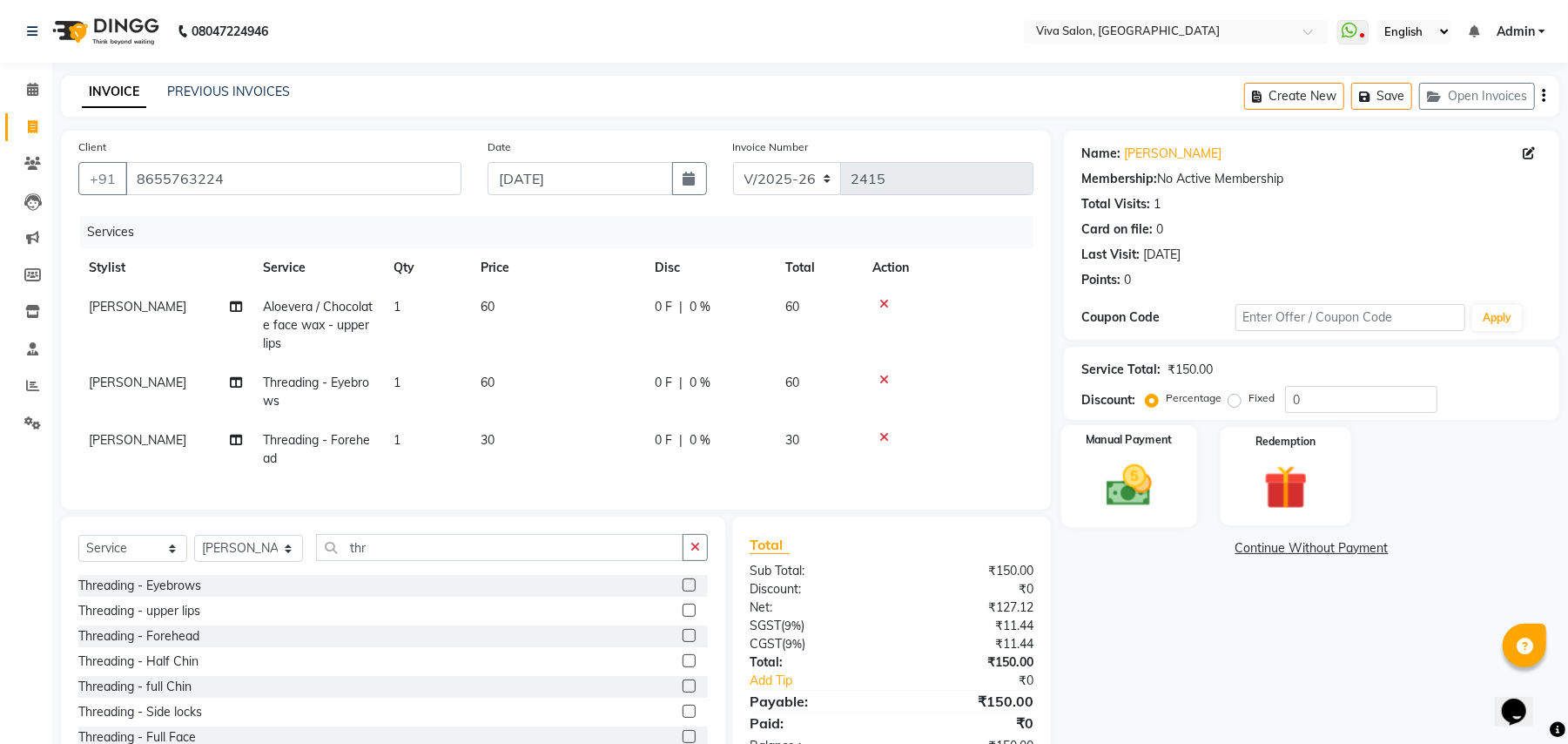
click at [1109, 460] on img at bounding box center [1128, 485] width 75 height 53
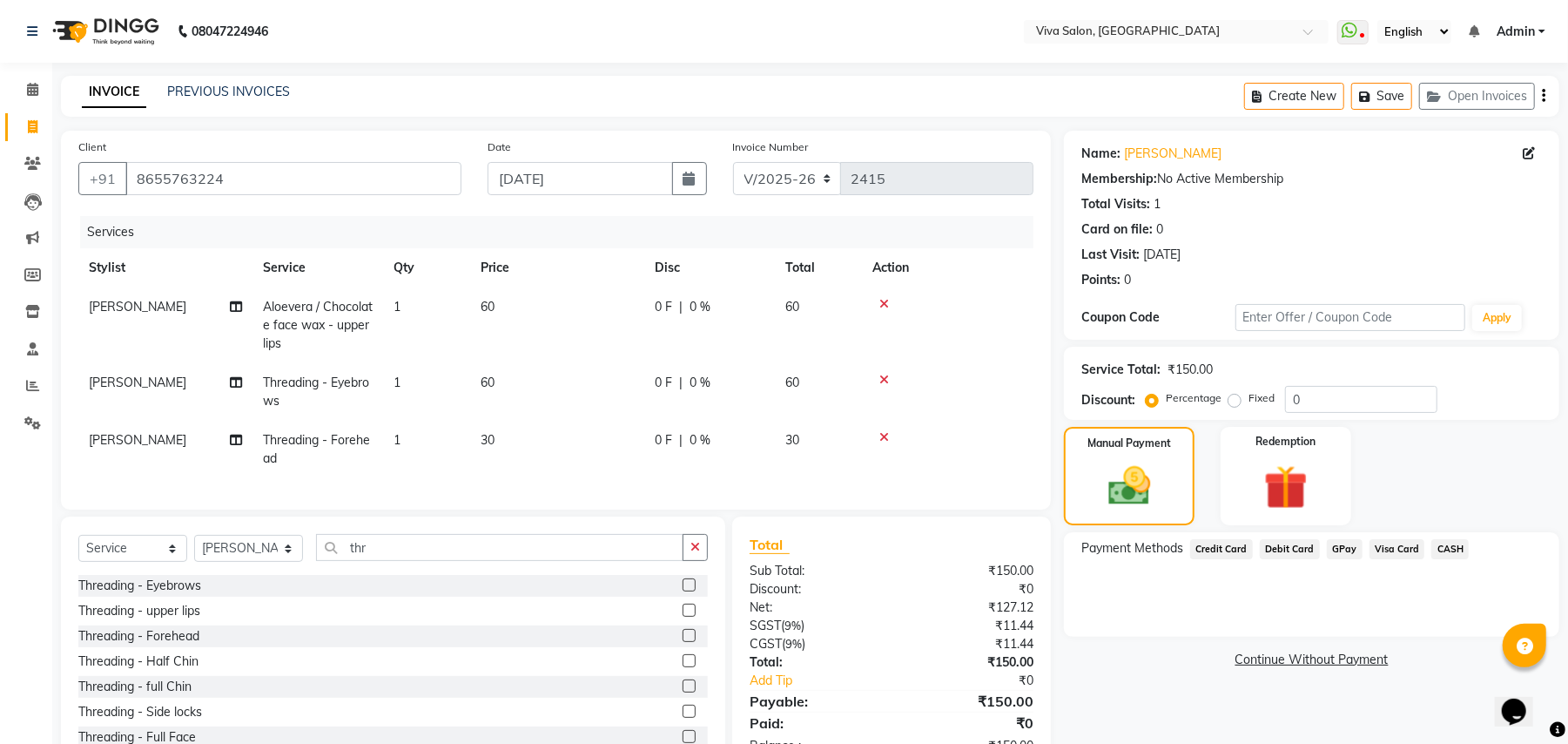
click at [1334, 551] on span "GPay" at bounding box center [1344, 549] width 36 height 20
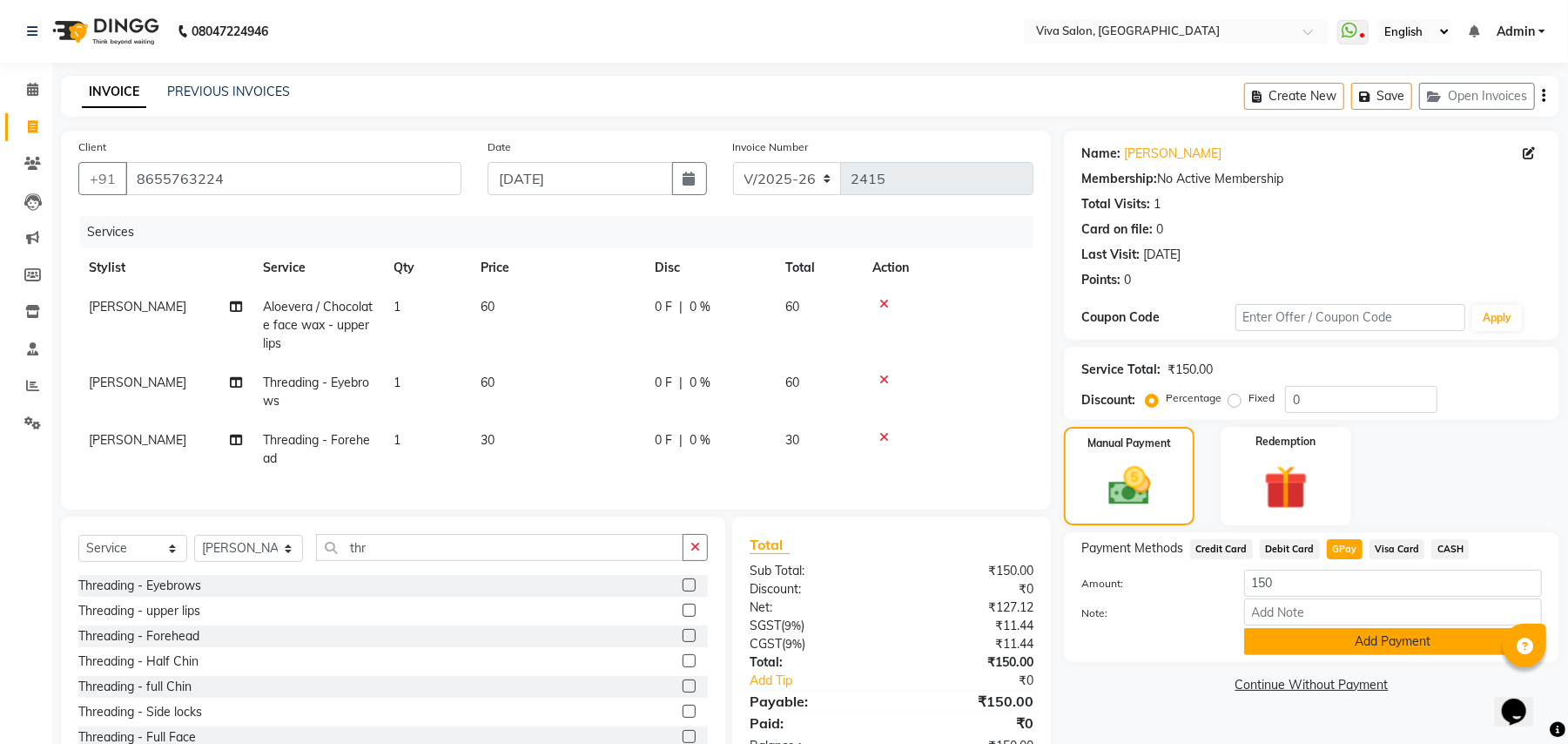
click at [1317, 638] on button "Add Payment" at bounding box center [1393, 641] width 297 height 27
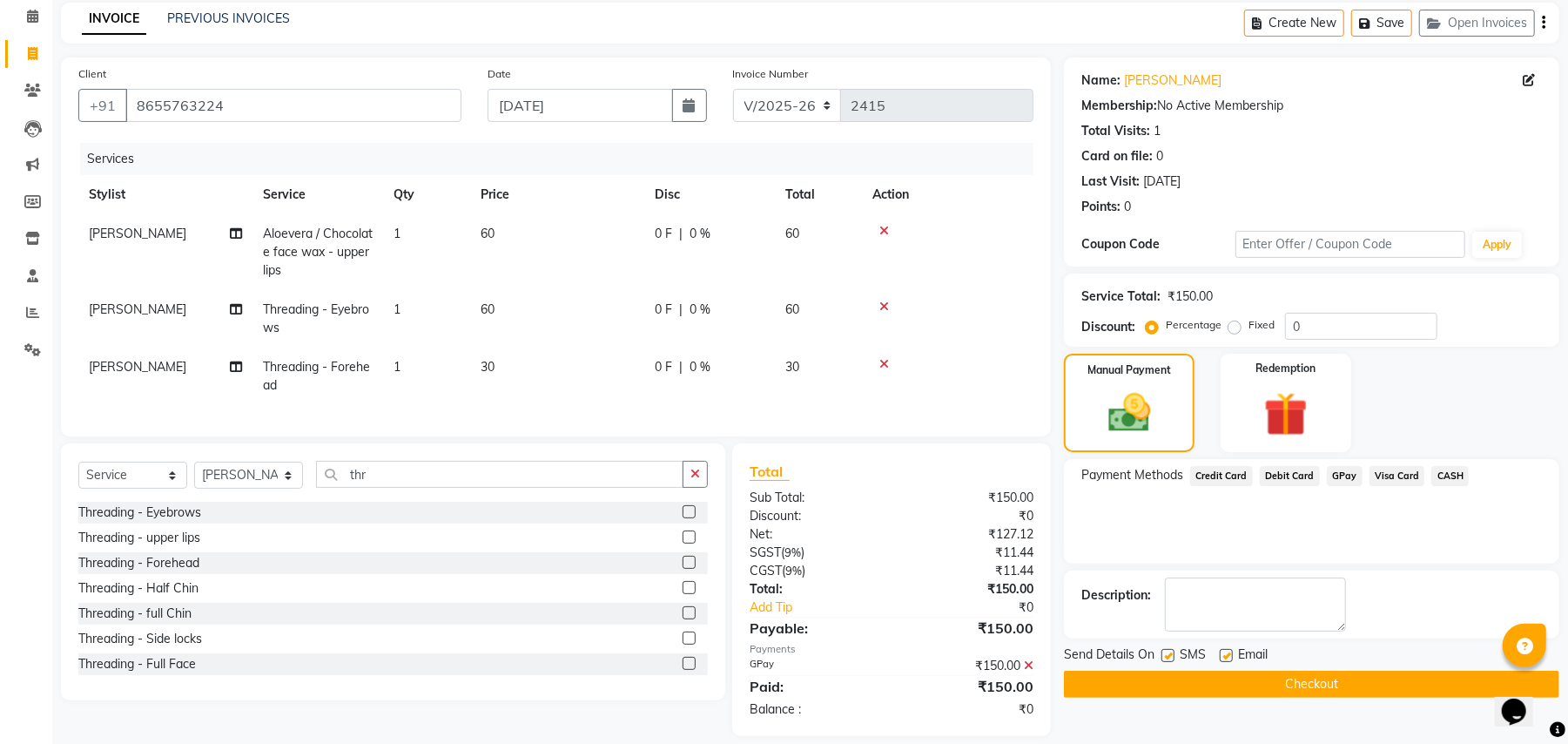
scroll to position [109, 0]
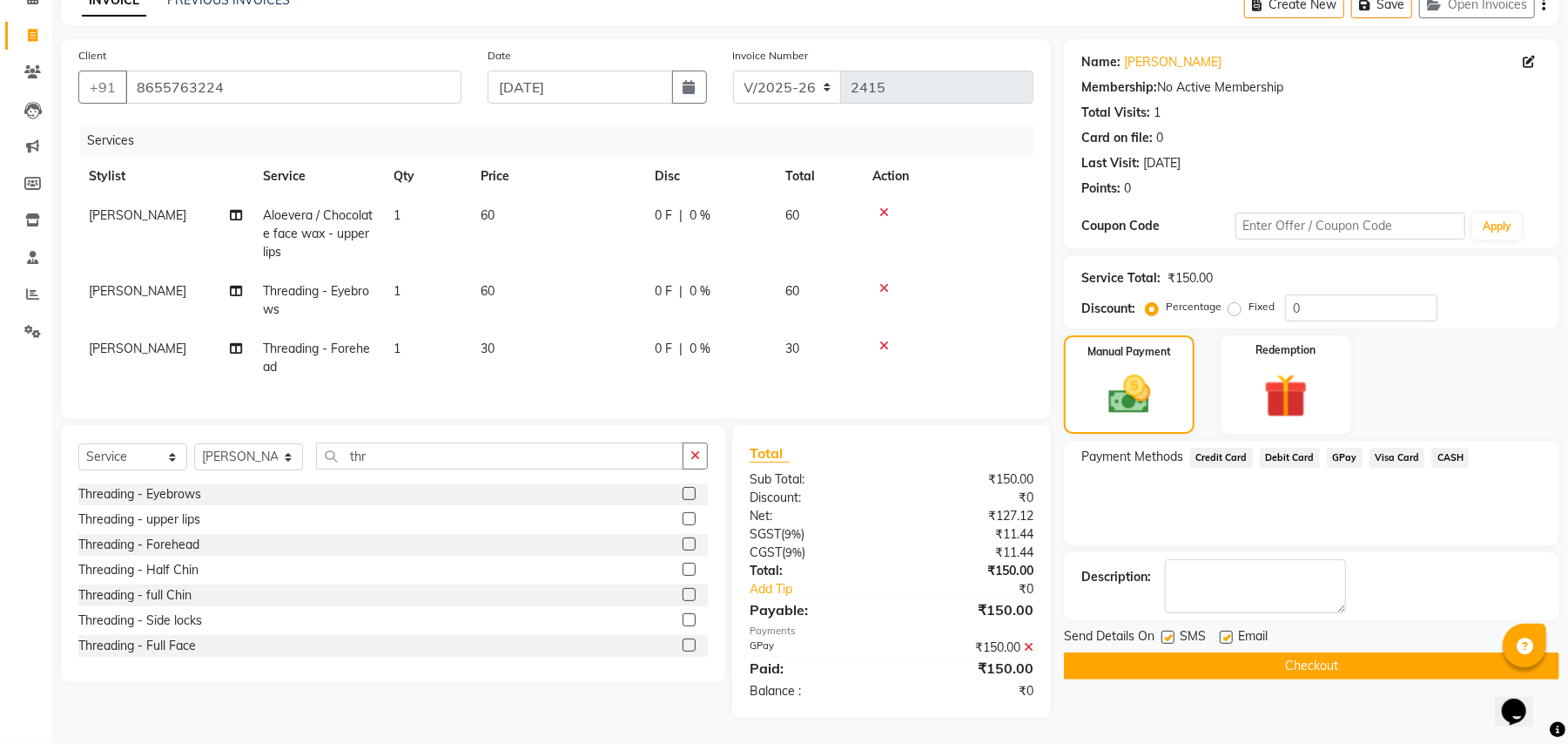
click at [1404, 652] on button "Checkout" at bounding box center [1311, 665] width 496 height 27
